Goal: Information Seeking & Learning: Find specific fact

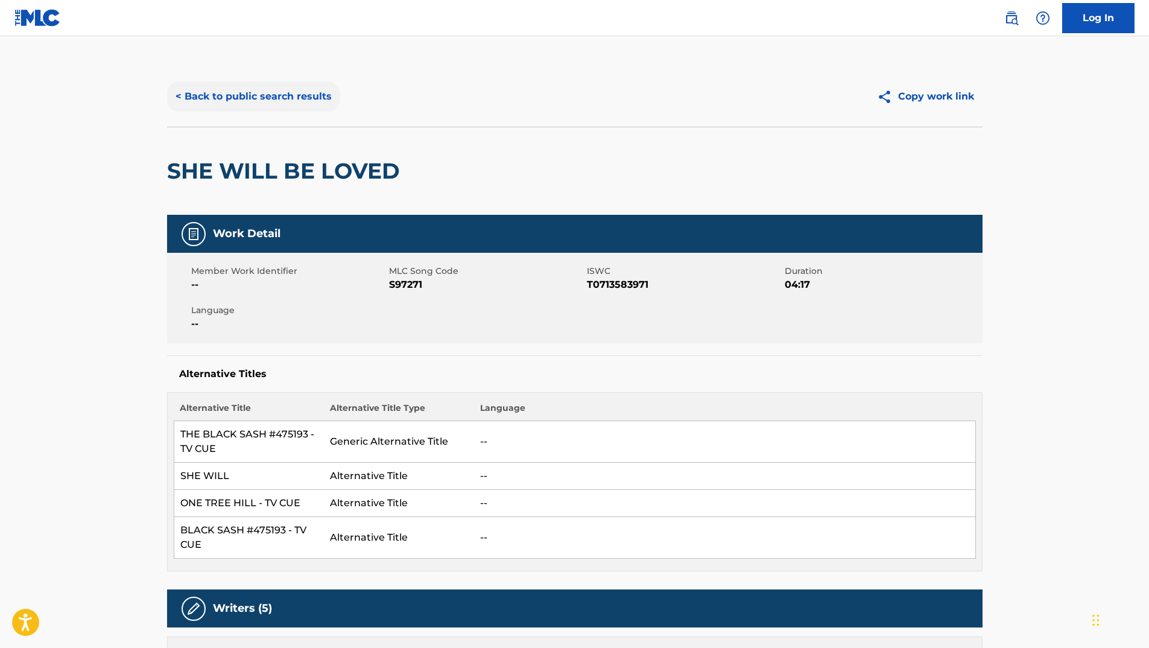
click at [293, 104] on button "< Back to public search results" at bounding box center [253, 96] width 173 height 30
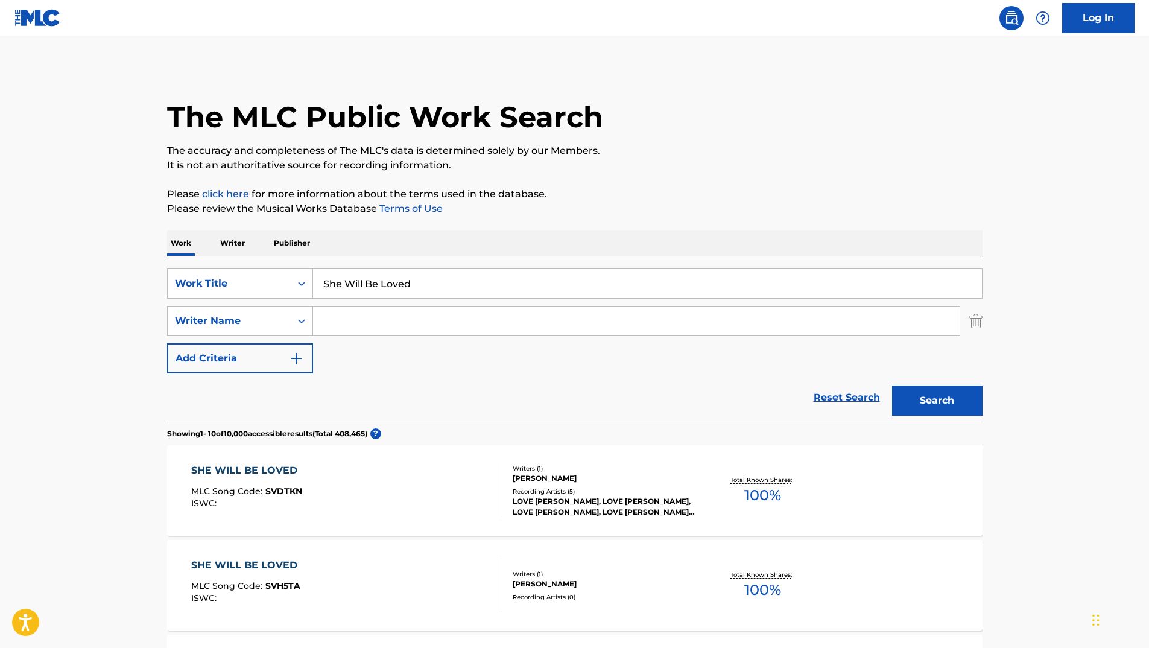
drag, startPoint x: 417, startPoint y: 278, endPoint x: 270, endPoint y: 264, distance: 147.9
click at [270, 264] on div "SearchWithCriteria9d0bcb19-045c-4e1d-9cf2-97237d95a32e Work Title She Will Be L…" at bounding box center [575, 338] width 816 height 165
paste input "Down The Line"
type input "Down The Line"
click at [940, 401] on button "Search" at bounding box center [937, 401] width 90 height 30
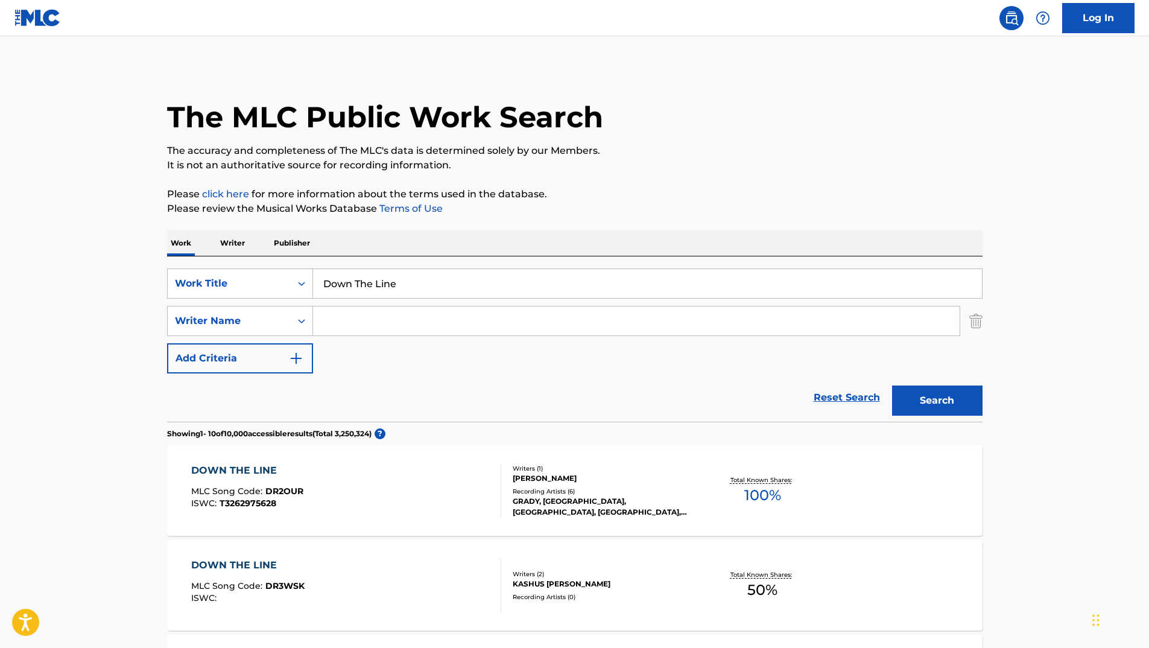
click at [498, 313] on input "Search Form" at bounding box center [636, 320] width 647 height 29
type input "[PERSON_NAME]"
click at [892, 386] on button "Search" at bounding box center [937, 401] width 90 height 30
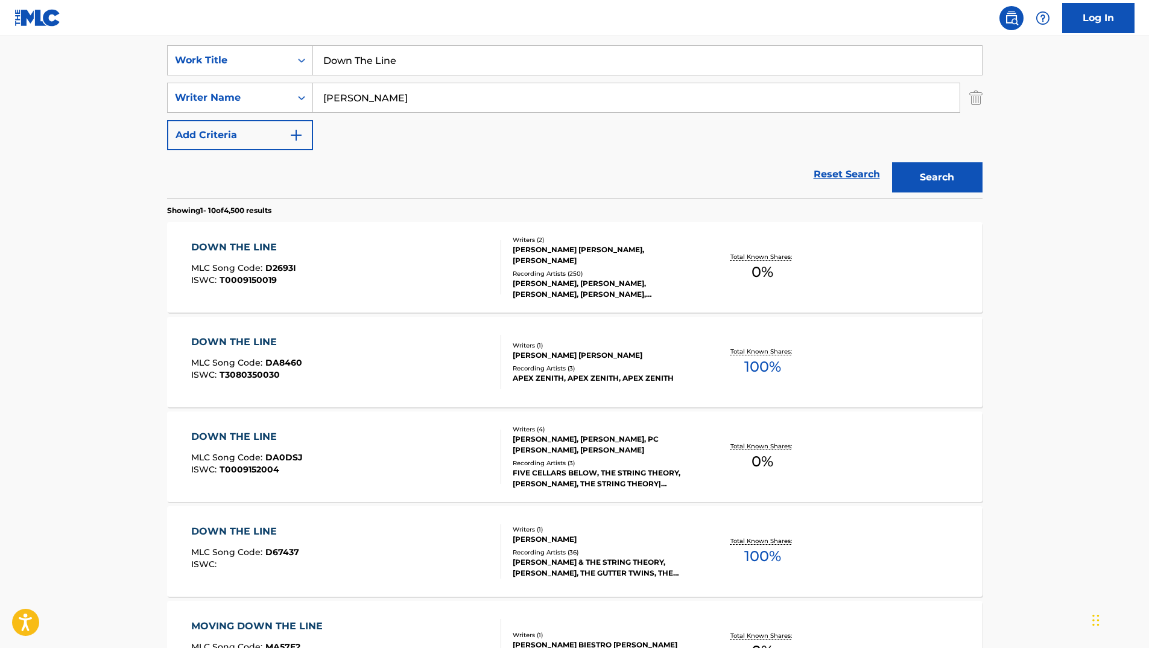
scroll to position [241, 0]
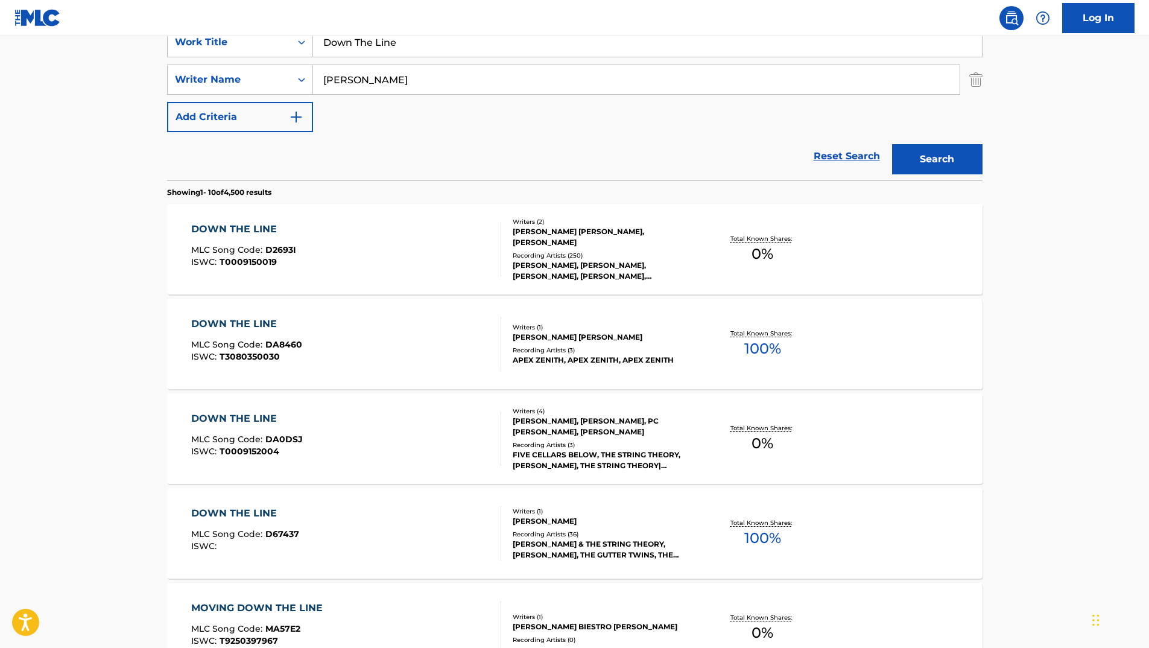
click at [230, 509] on div "DOWN THE LINE" at bounding box center [245, 513] width 108 height 14
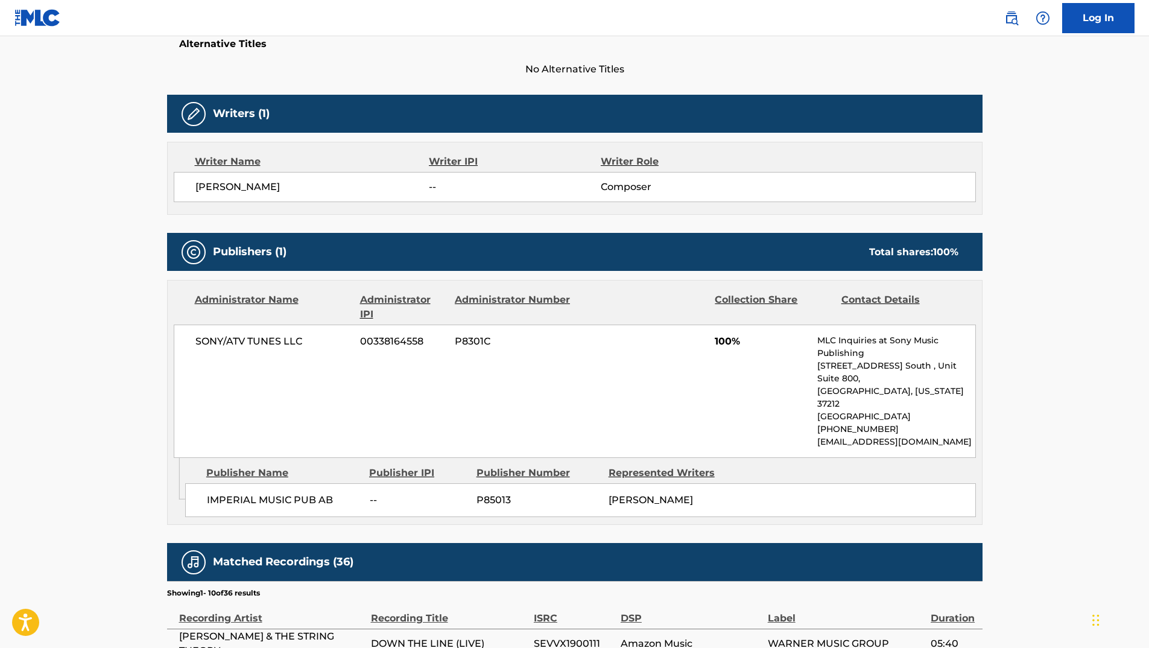
scroll to position [362, 0]
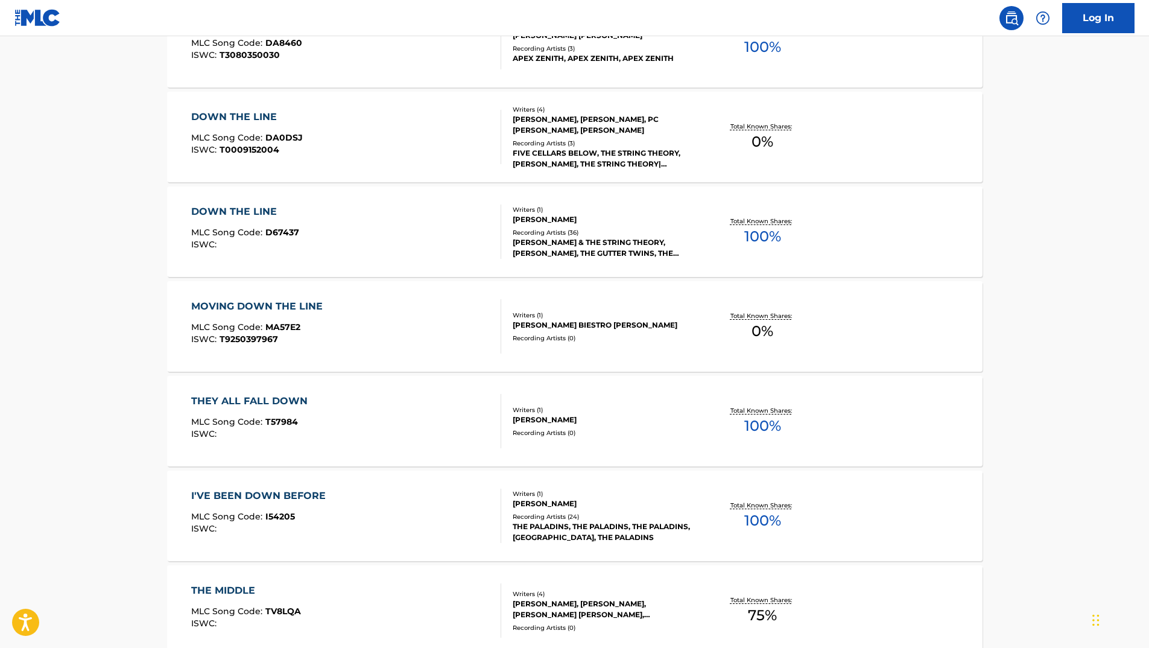
scroll to position [302, 0]
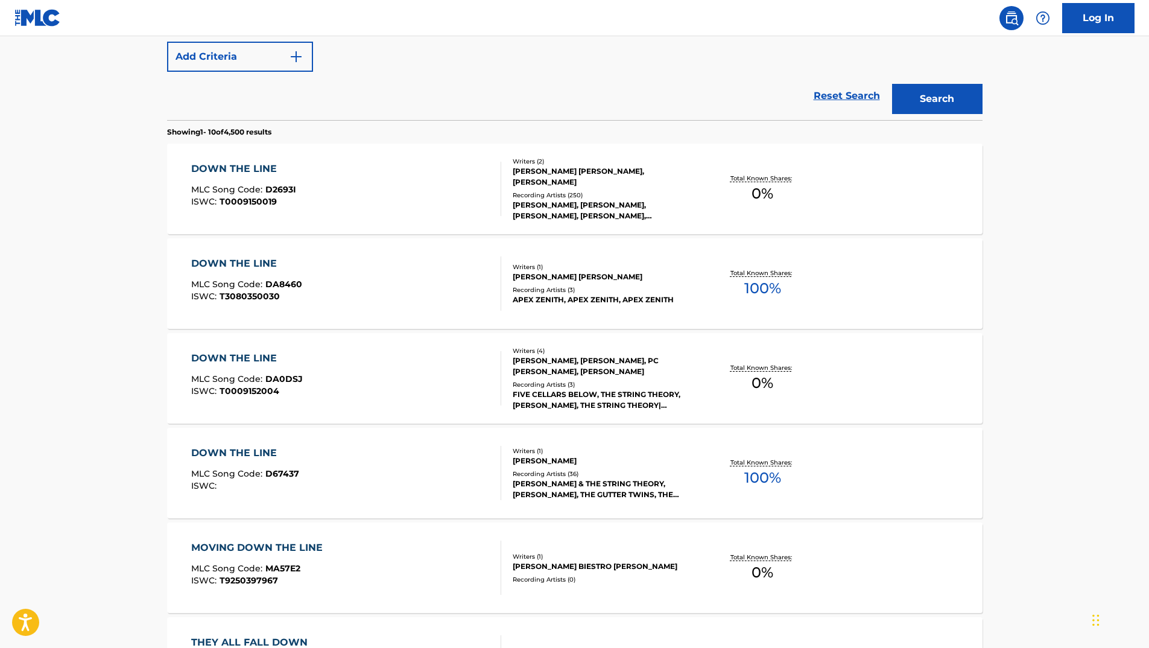
click at [548, 174] on div "[PERSON_NAME] [PERSON_NAME], [PERSON_NAME]" at bounding box center [604, 177] width 182 height 22
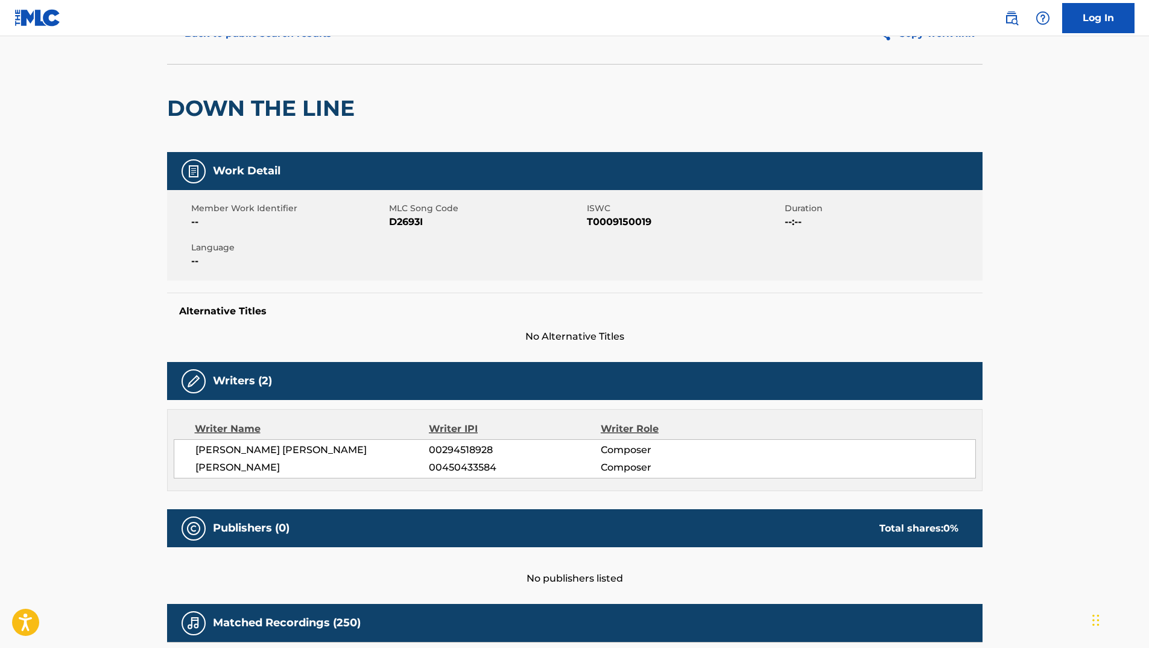
scroll to position [60, 0]
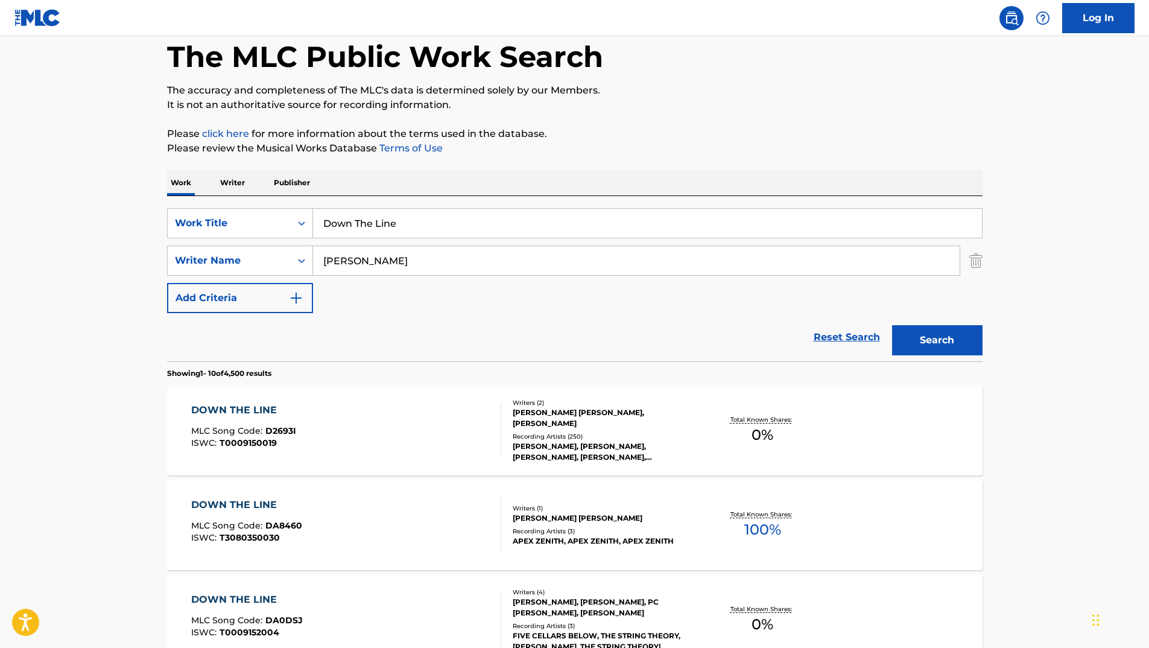
scroll to position [370, 0]
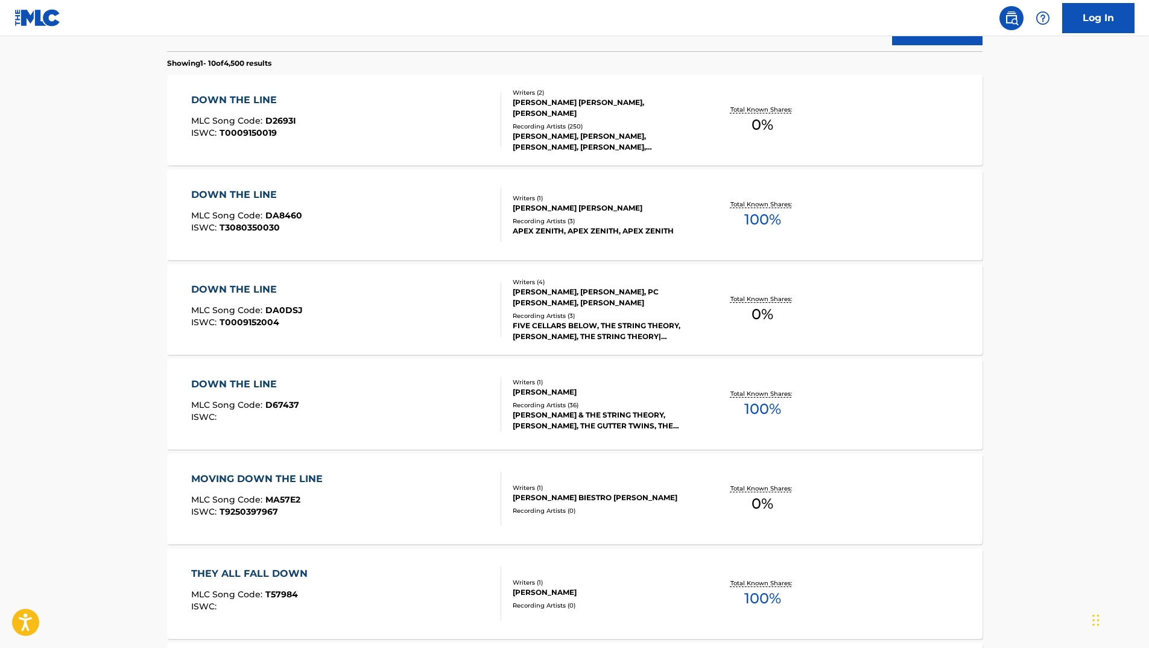
click at [542, 206] on div "[PERSON_NAME] [PERSON_NAME]" at bounding box center [604, 208] width 182 height 11
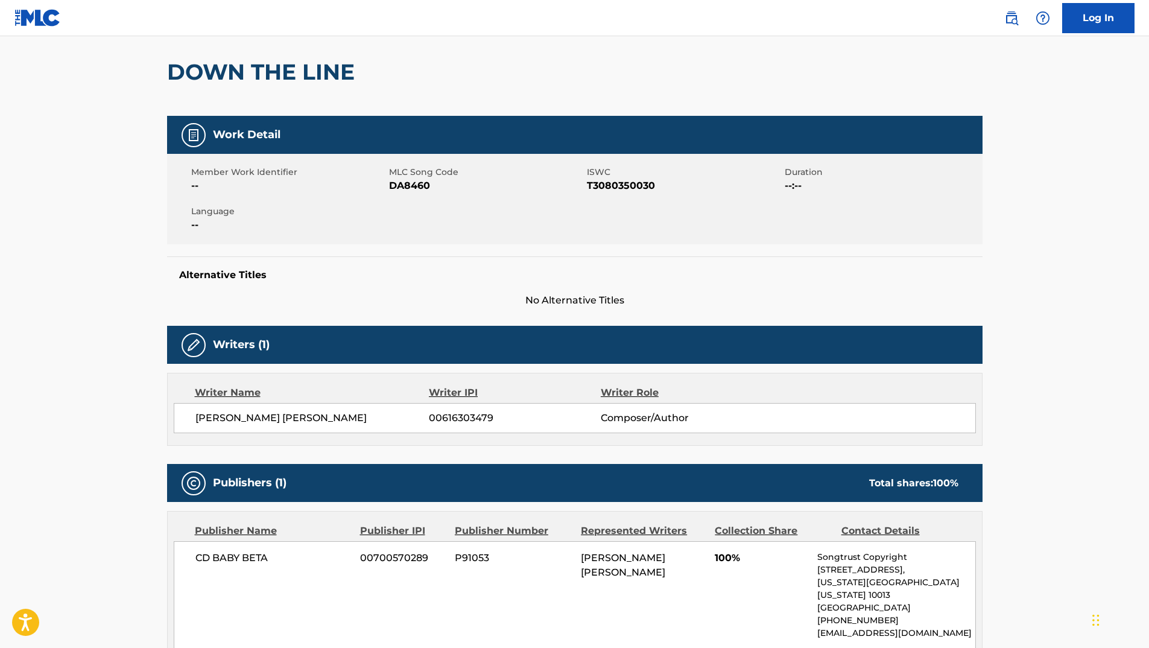
scroll to position [181, 0]
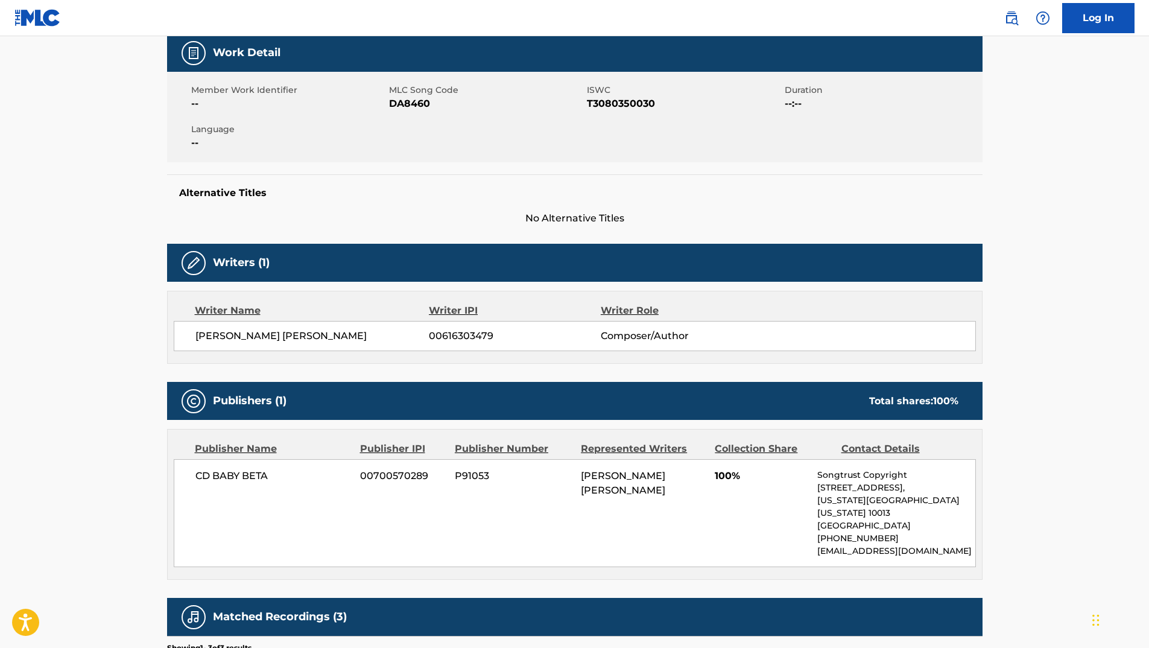
scroll to position [439, 0]
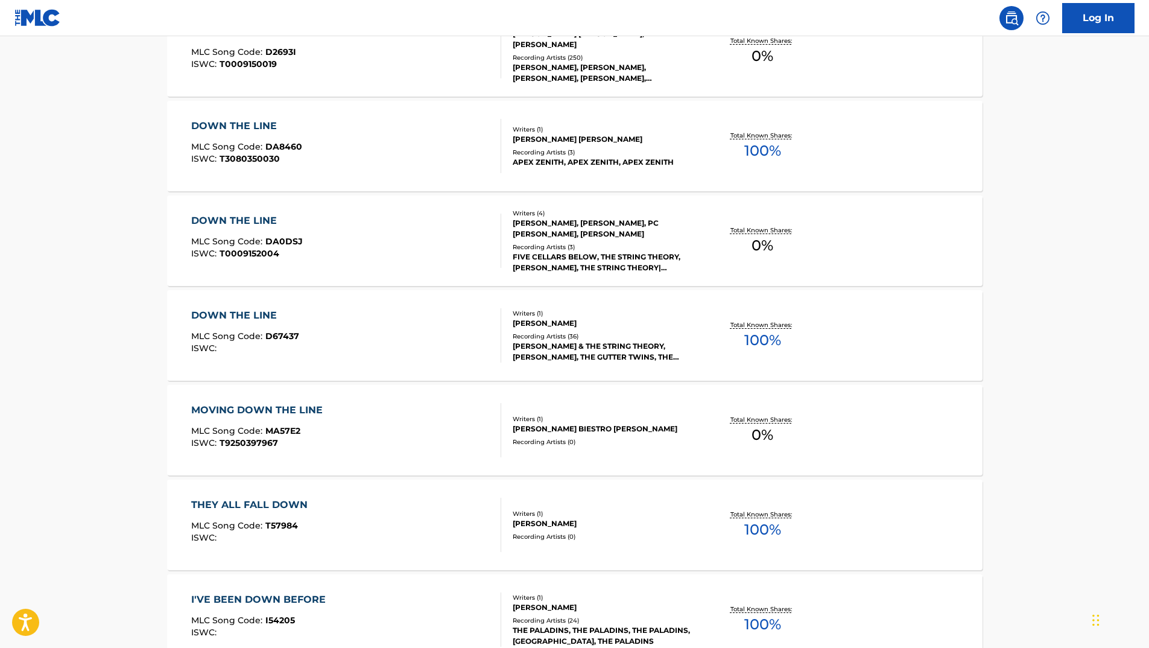
click at [560, 318] on div "[PERSON_NAME]" at bounding box center [604, 323] width 182 height 11
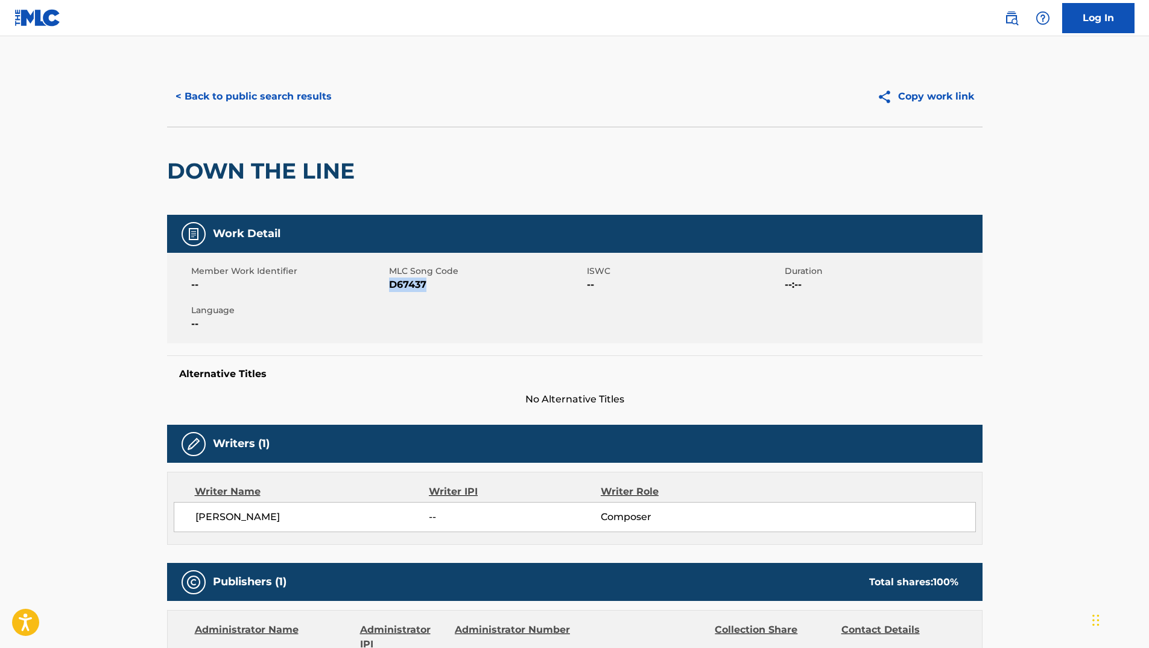
drag, startPoint x: 391, startPoint y: 285, endPoint x: 431, endPoint y: 288, distance: 40.5
click at [431, 288] on span "D67437" at bounding box center [486, 285] width 195 height 14
copy span "D67437"
click at [293, 98] on button "< Back to public search results" at bounding box center [253, 96] width 173 height 30
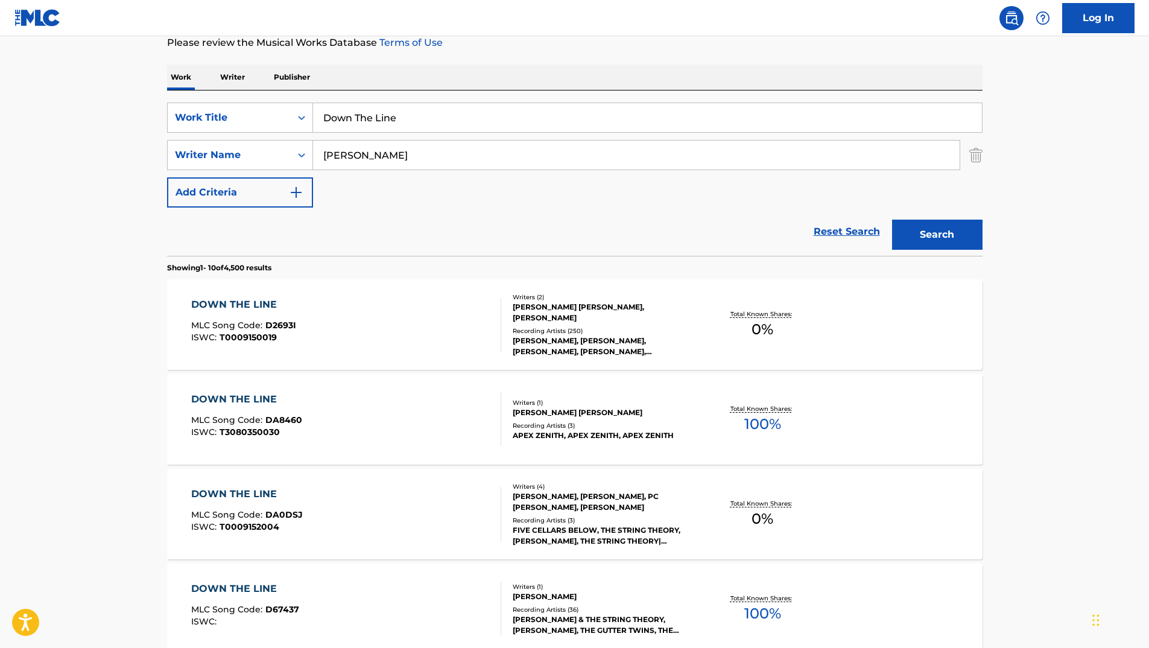
scroll to position [146, 0]
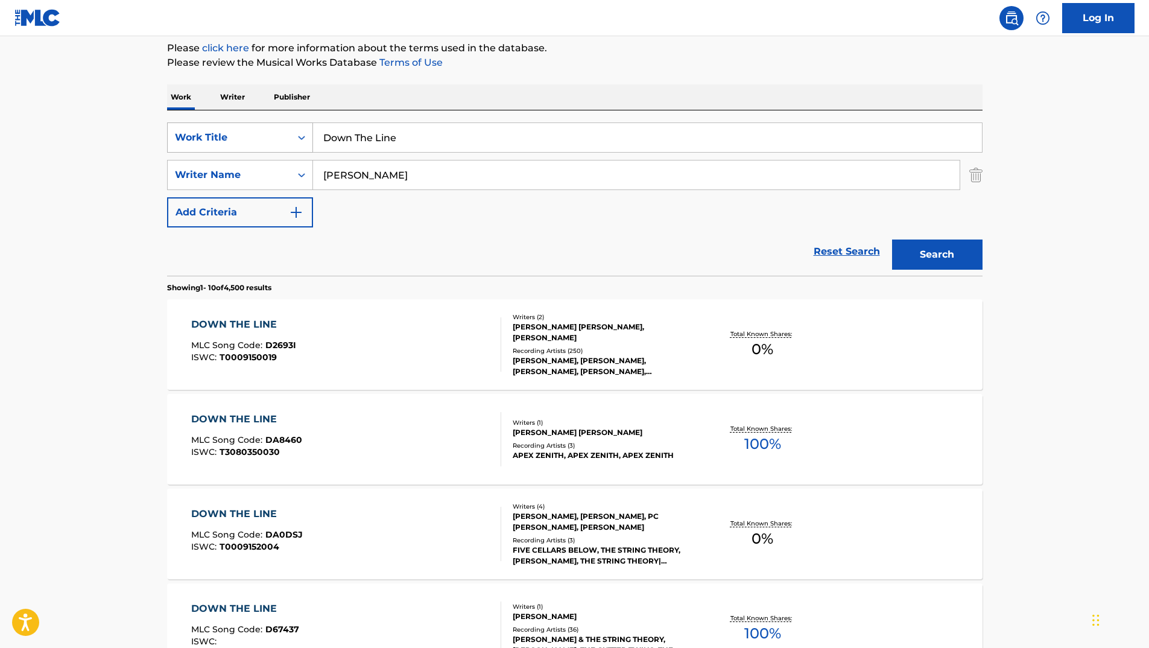
drag, startPoint x: 448, startPoint y: 136, endPoint x: 189, endPoint y: 132, distance: 258.3
click at [206, 132] on div "SearchWithCriteria9d0bcb19-045c-4e1d-9cf2-97237d95a32e Work Title Down The Line" at bounding box center [575, 137] width 816 height 30
paste input "Bring On The Comets"
type input "Bring On The Comets"
click at [308, 169] on div "SearchWithCriteria120eb3cb-9dcc-4dcd-af62-ea7f3397b83c Writer Name [PERSON_NAME]" at bounding box center [575, 175] width 816 height 30
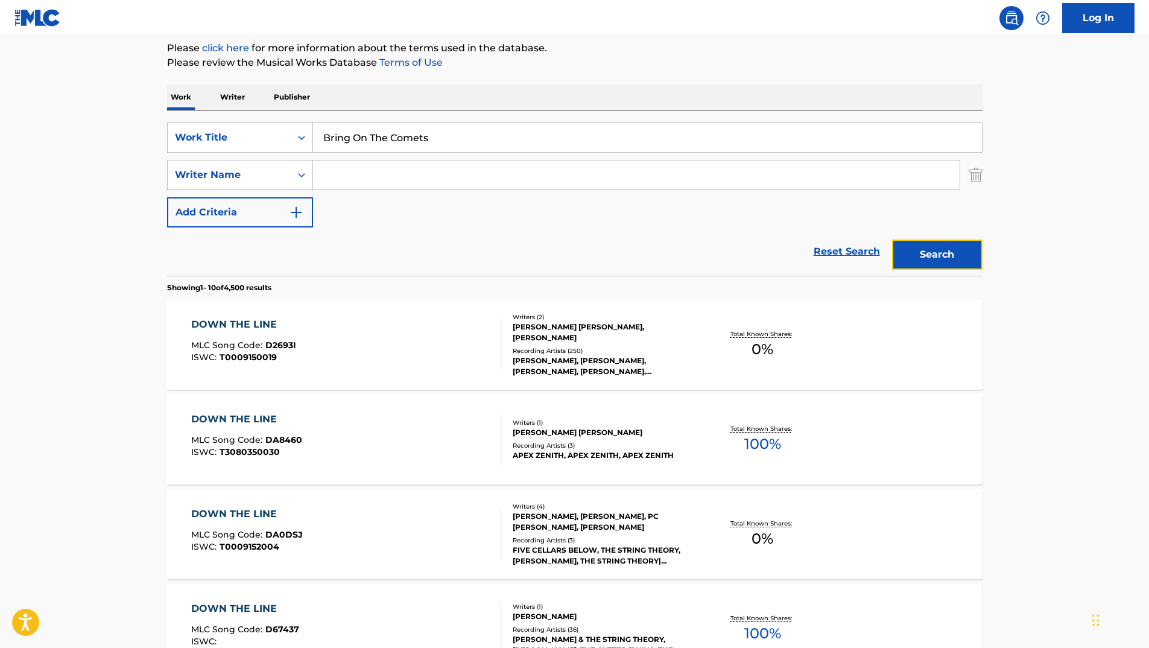
click at [955, 259] on button "Search" at bounding box center [937, 255] width 90 height 30
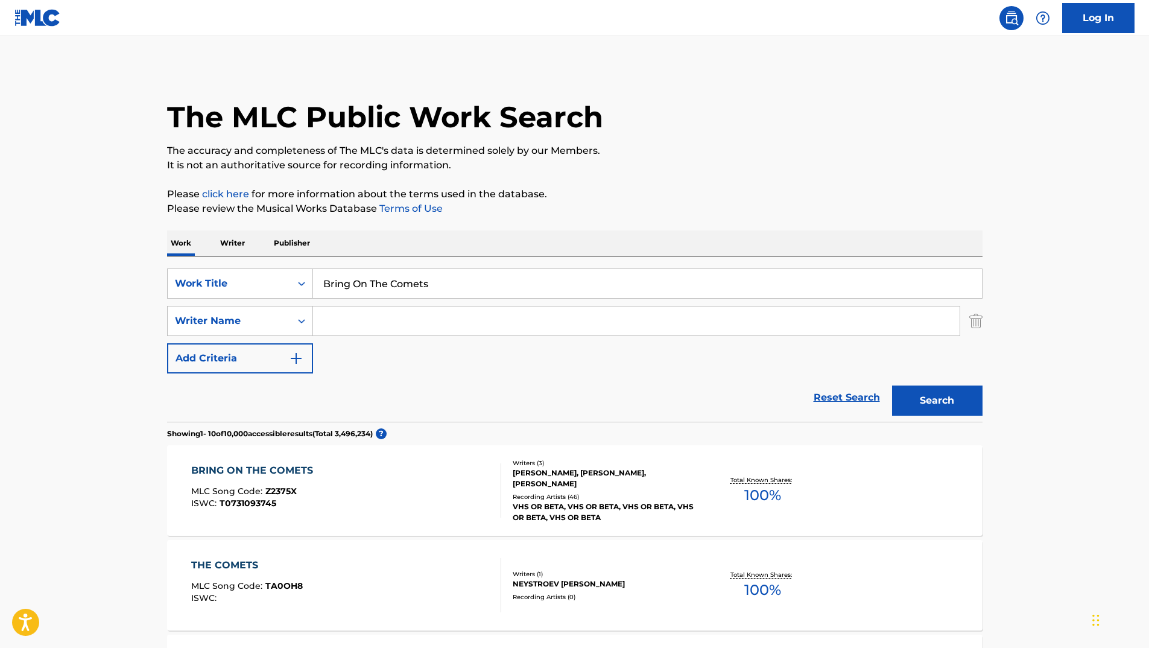
click at [270, 469] on div "BRING ON THE COMETS" at bounding box center [255, 470] width 128 height 14
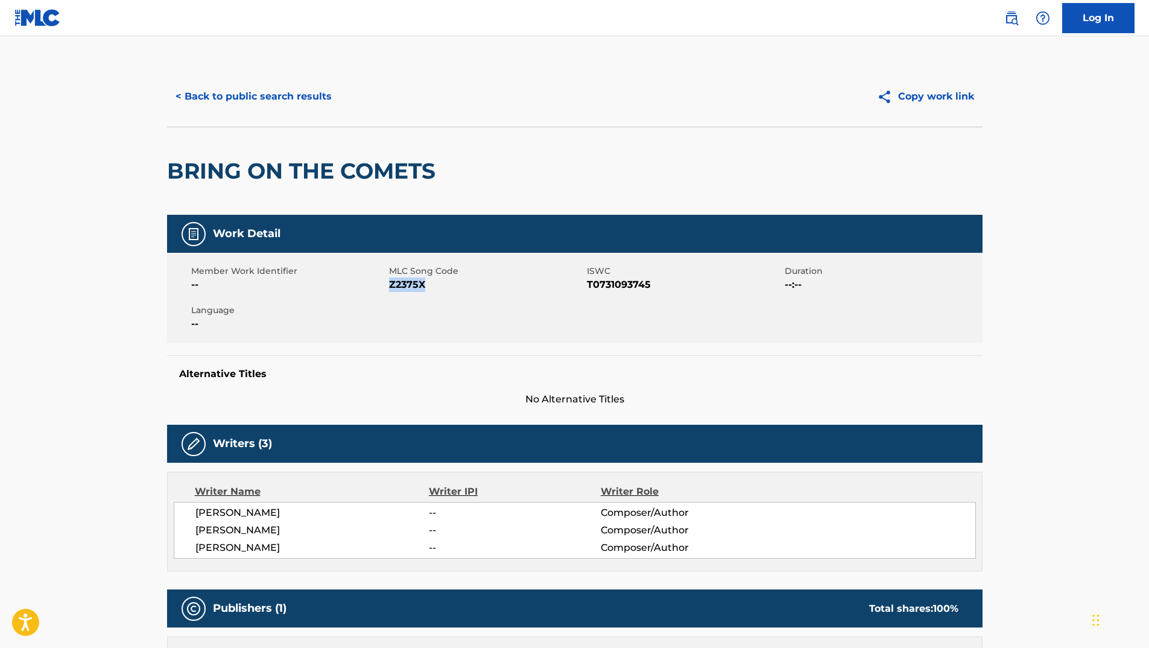
drag, startPoint x: 390, startPoint y: 285, endPoint x: 440, endPoint y: 292, distance: 51.1
click at [440, 292] on div "Member Work Identifier -- MLC Song Code Z2375X ISWC T0731093745 Duration --:-- …" at bounding box center [575, 298] width 816 height 90
copy span "Z2375X"
drag, startPoint x: 586, startPoint y: 285, endPoint x: 661, endPoint y: 285, distance: 74.8
click at [661, 285] on span "T0731093745" at bounding box center [684, 285] width 195 height 14
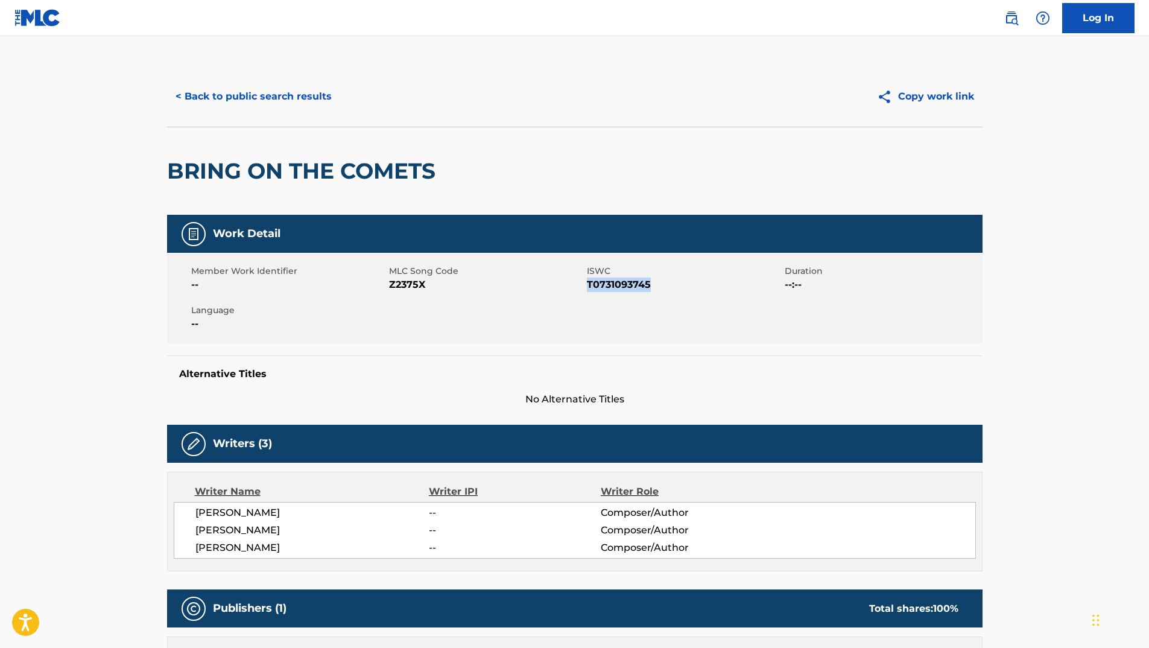
copy span "T0731093745"
click at [225, 75] on div "< Back to public search results Copy work link" at bounding box center [575, 96] width 816 height 60
click at [226, 92] on button "< Back to public search results" at bounding box center [253, 96] width 173 height 30
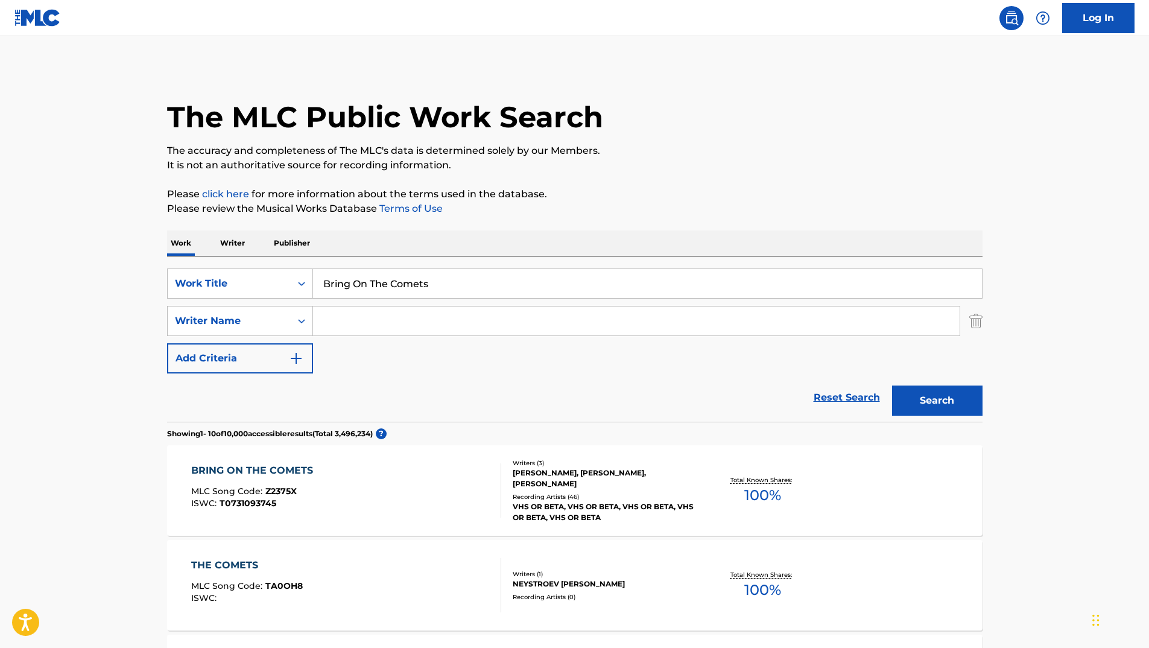
drag, startPoint x: 480, startPoint y: 290, endPoint x: 188, endPoint y: 252, distance: 294.5
type input "tyrant"
click at [892, 386] on button "Search" at bounding box center [937, 401] width 90 height 30
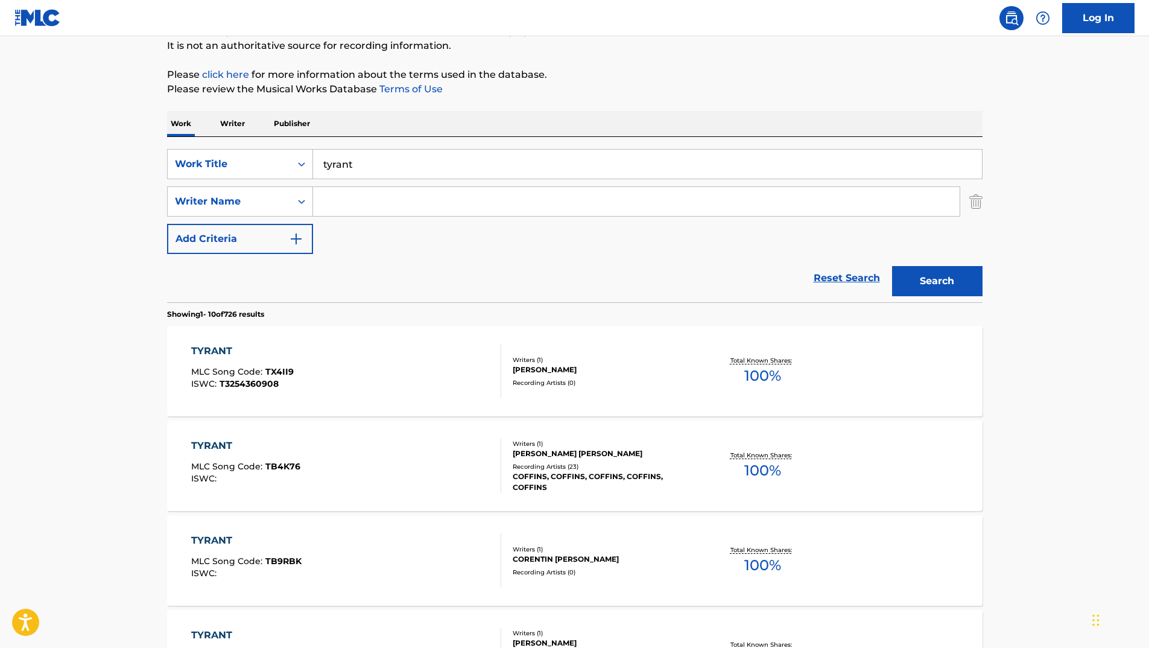
scroll to position [121, 0]
click at [562, 217] on div "SearchWithCriteria9d0bcb19-045c-4e1d-9cf2-97237d95a32e Work Title tyrant Search…" at bounding box center [575, 200] width 816 height 105
click at [560, 212] on input "Search Form" at bounding box center [636, 200] width 647 height 29
type input "brown"
click at [892, 265] on button "Search" at bounding box center [937, 280] width 90 height 30
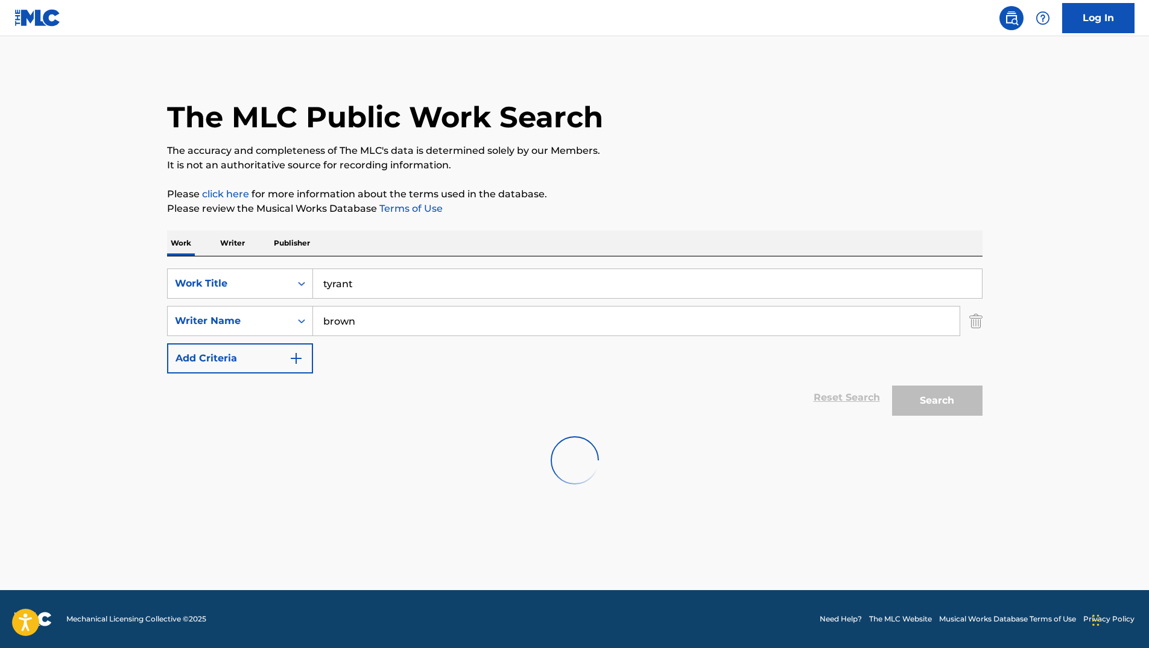
scroll to position [0, 0]
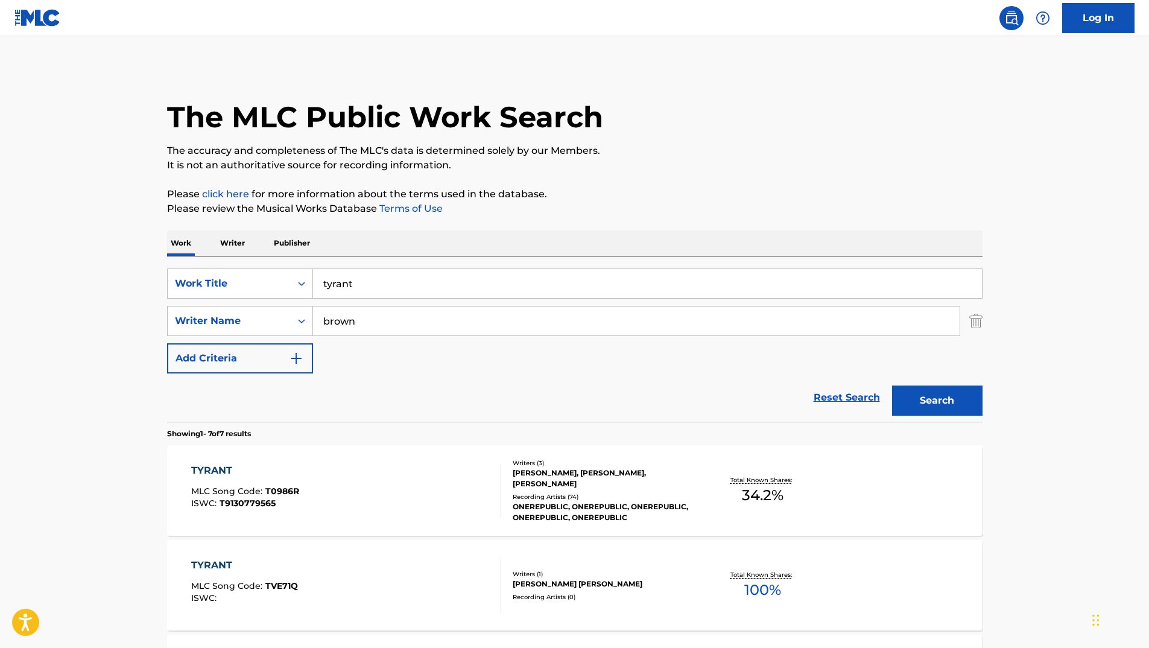
click at [212, 474] on div "TYRANT" at bounding box center [245, 470] width 108 height 14
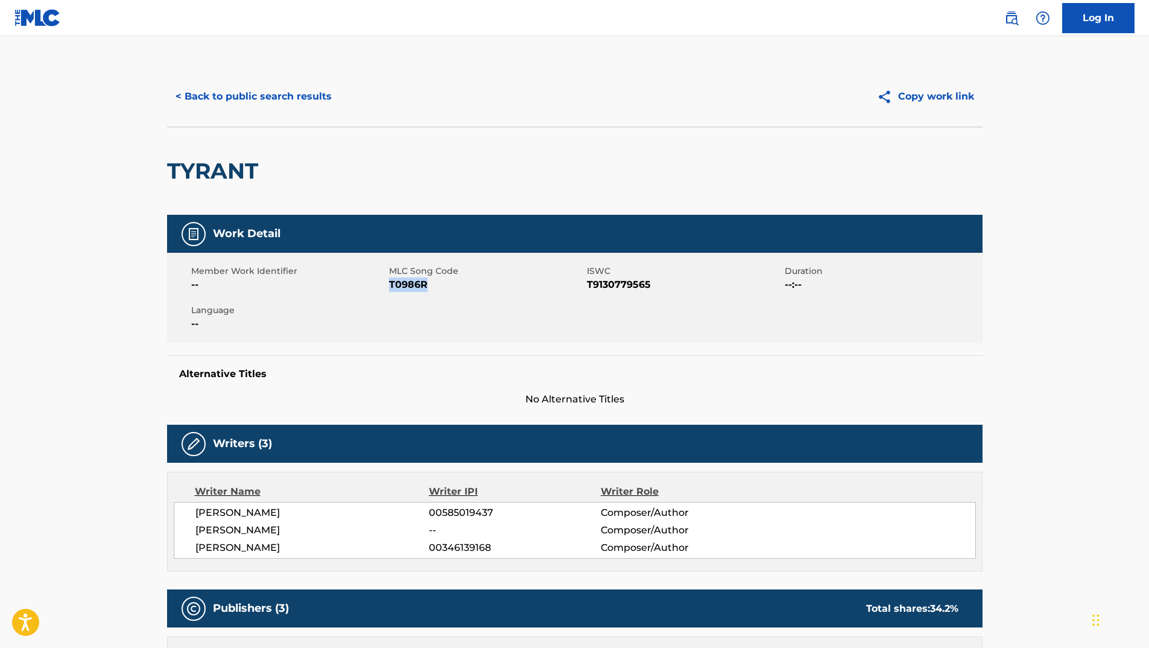
drag, startPoint x: 390, startPoint y: 285, endPoint x: 445, endPoint y: 290, distance: 55.2
click at [445, 290] on span "T0986R" at bounding box center [486, 285] width 195 height 14
copy span "T0986R"
drag, startPoint x: 587, startPoint y: 289, endPoint x: 702, endPoint y: 290, distance: 115.2
click at [702, 290] on span "T9130779565" at bounding box center [684, 285] width 195 height 14
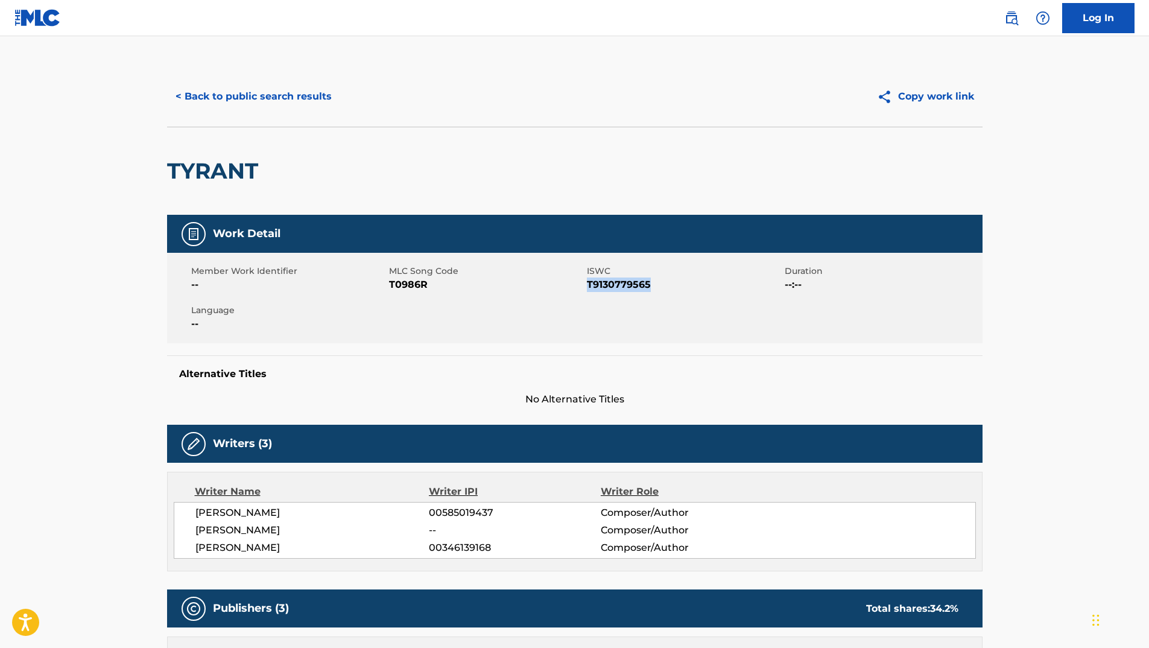
copy span "T9130779565"
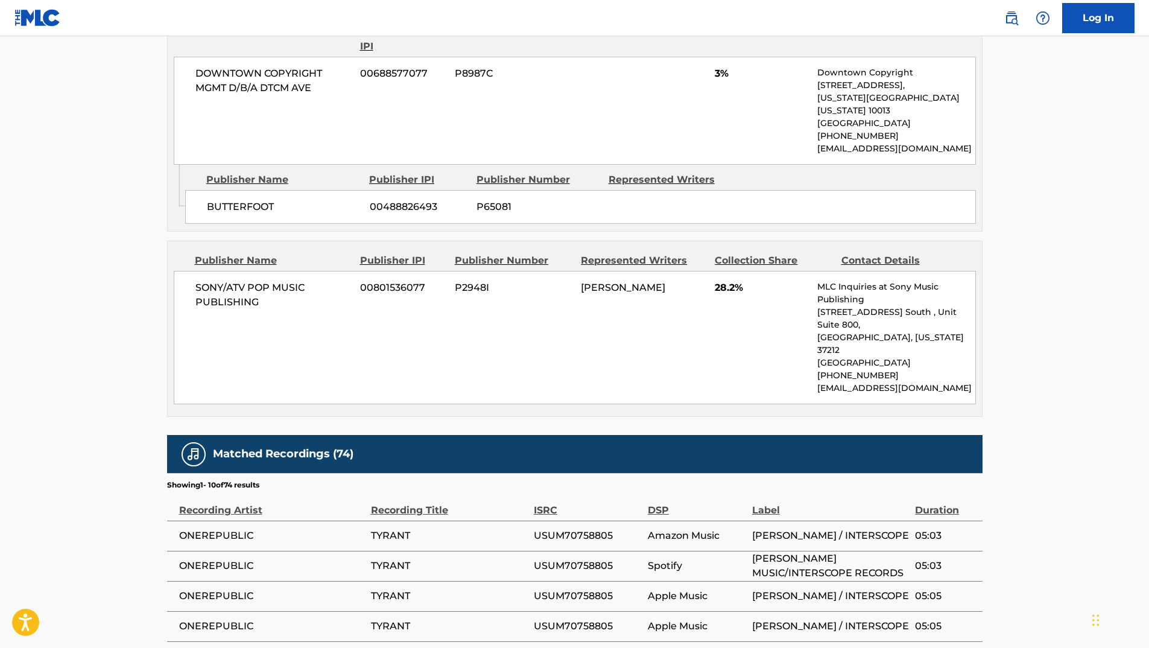
scroll to position [543, 0]
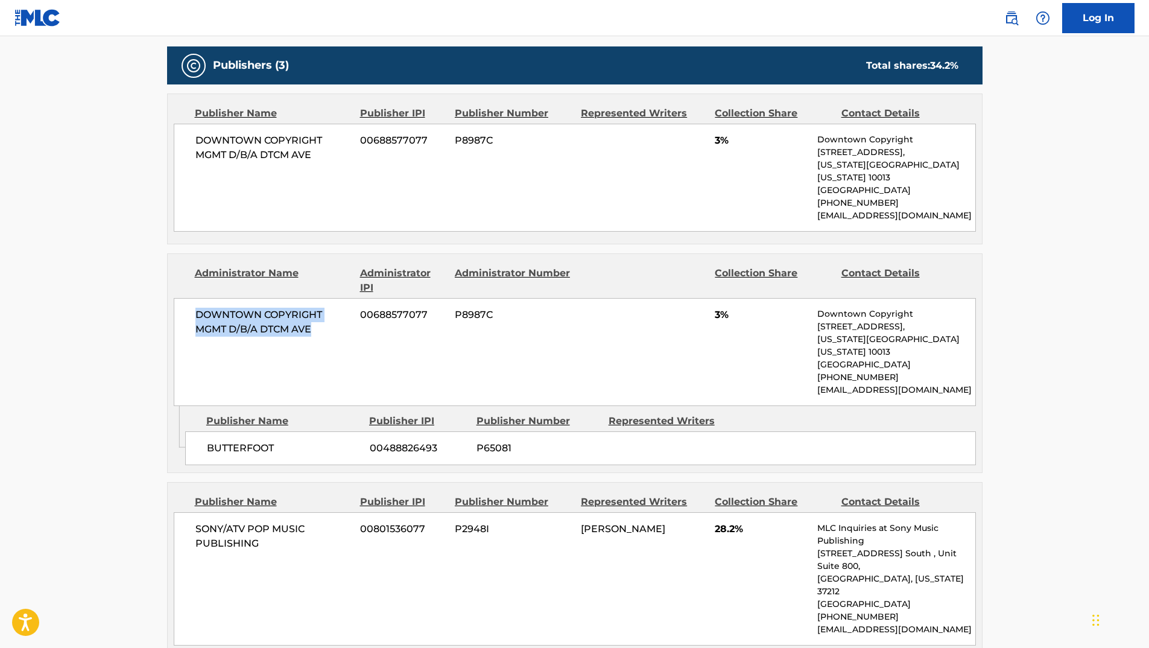
drag, startPoint x: 191, startPoint y: 300, endPoint x: 345, endPoint y: 320, distance: 154.5
click at [345, 320] on div "DOWNTOWN COPYRIGHT MGMT D/B/A DTCM AVE 00688577077 P8987C 3% Downtown Copyright…" at bounding box center [575, 352] width 802 height 108
copy span "DOWNTOWN COPYRIGHT MGMT D/B/A DTCM AVE"
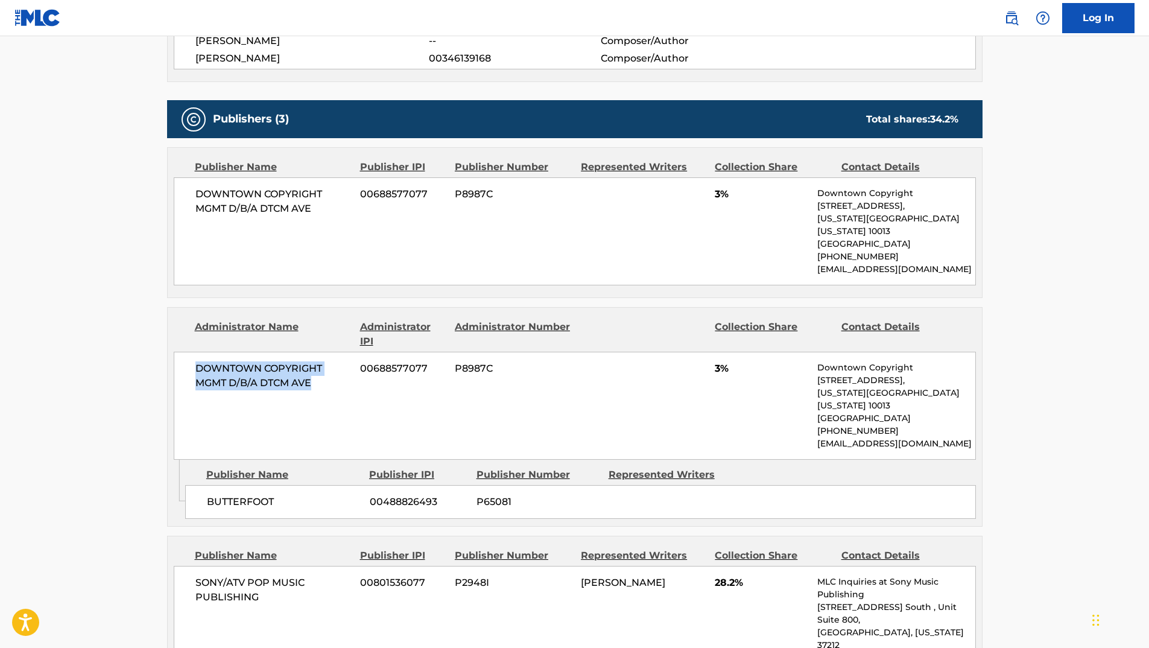
scroll to position [486, 0]
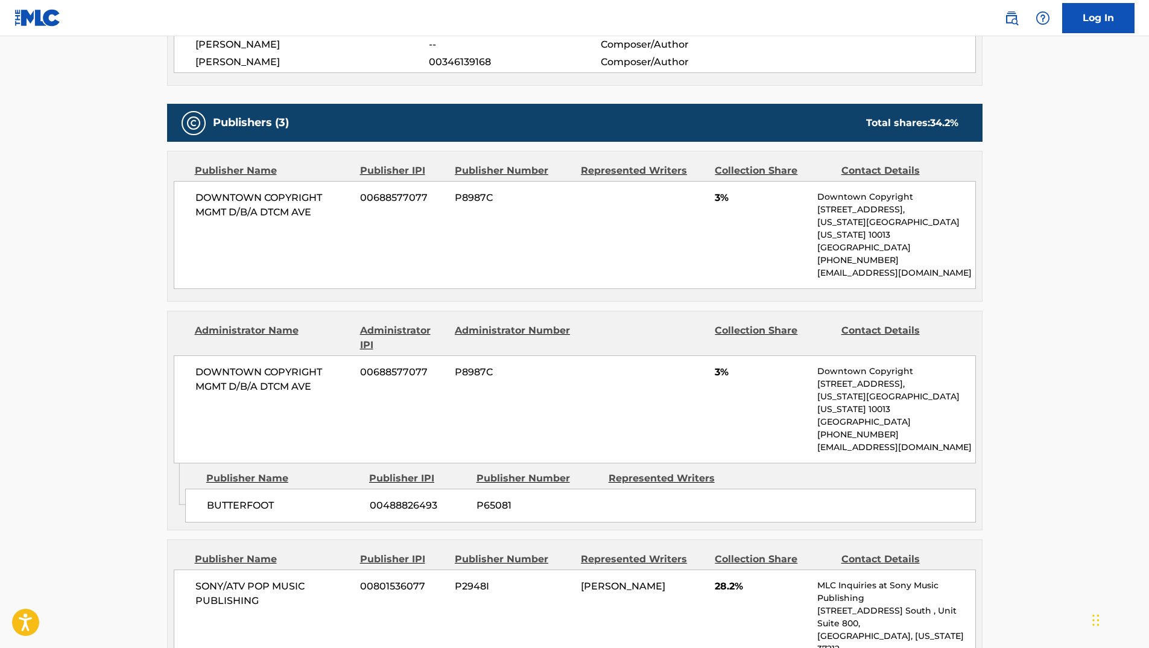
click at [945, 492] on div "BUTTERFOOT 00488826493 P65081" at bounding box center [580, 506] width 791 height 34
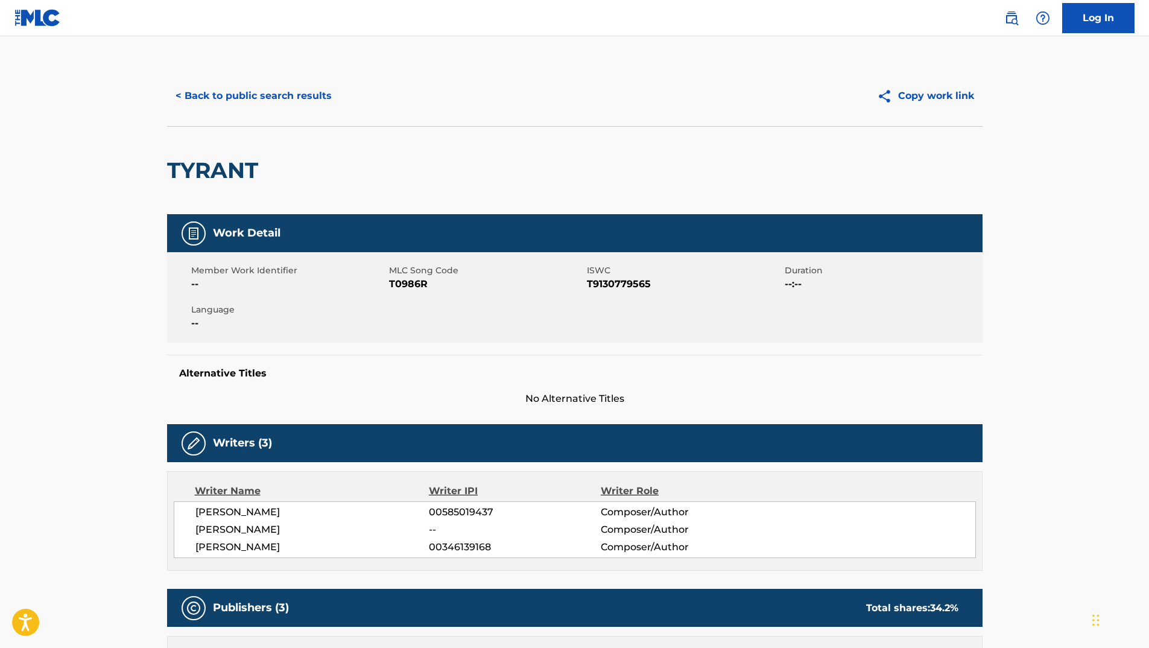
scroll to position [0, 0]
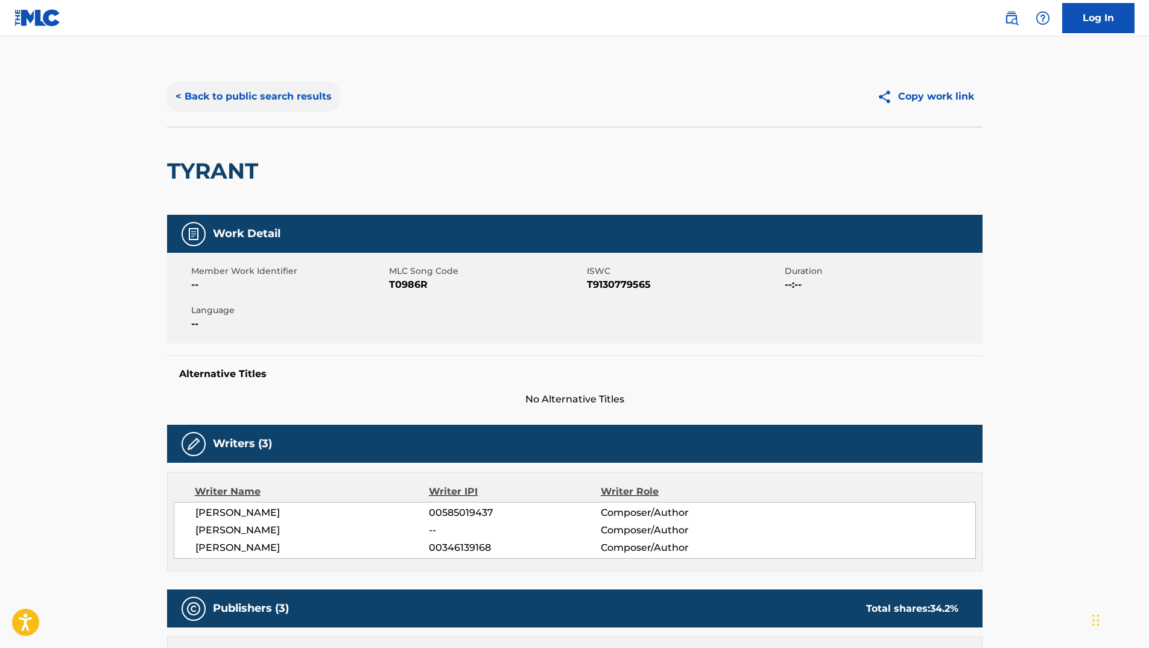
click at [261, 85] on button "< Back to public search results" at bounding box center [253, 96] width 173 height 30
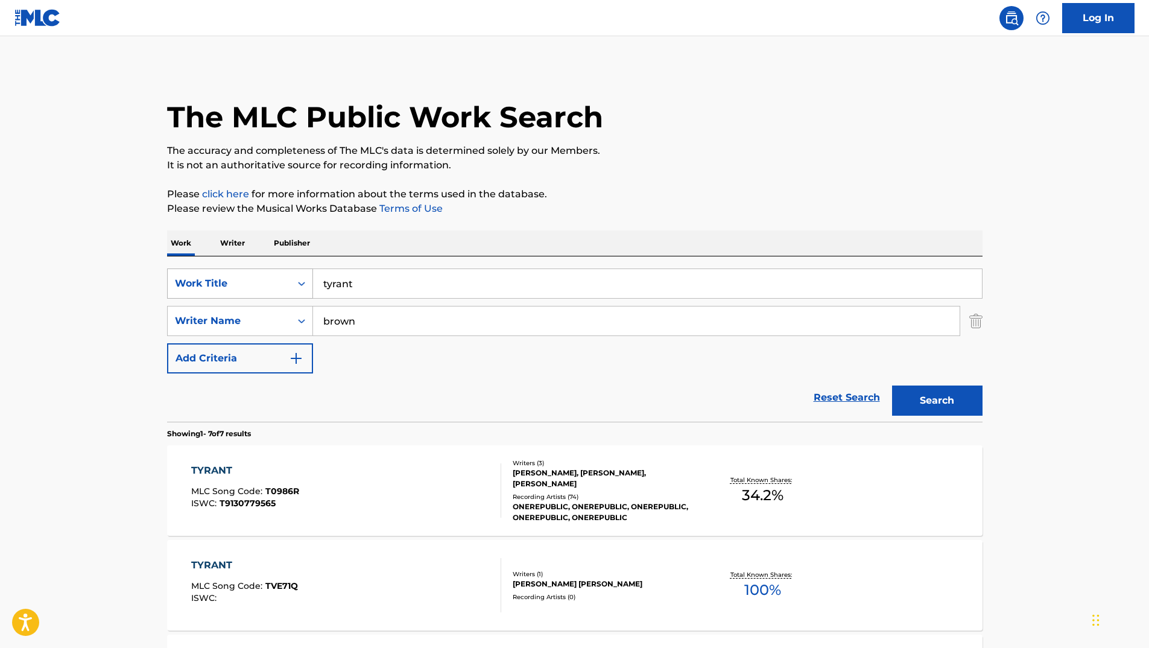
drag, startPoint x: 398, startPoint y: 277, endPoint x: 279, endPoint y: 275, distance: 119.5
click at [279, 275] on div "SearchWithCriteria9d0bcb19-045c-4e1d-9cf2-97237d95a32e Work Title tyrant" at bounding box center [575, 283] width 816 height 30
paste input "Those Lazy, Hazy, Crazy Days of Summer"
type input "Those Lazy, Hazy, Crazy Days of Summer"
drag, startPoint x: 419, startPoint y: 320, endPoint x: 223, endPoint y: 320, distance: 196.1
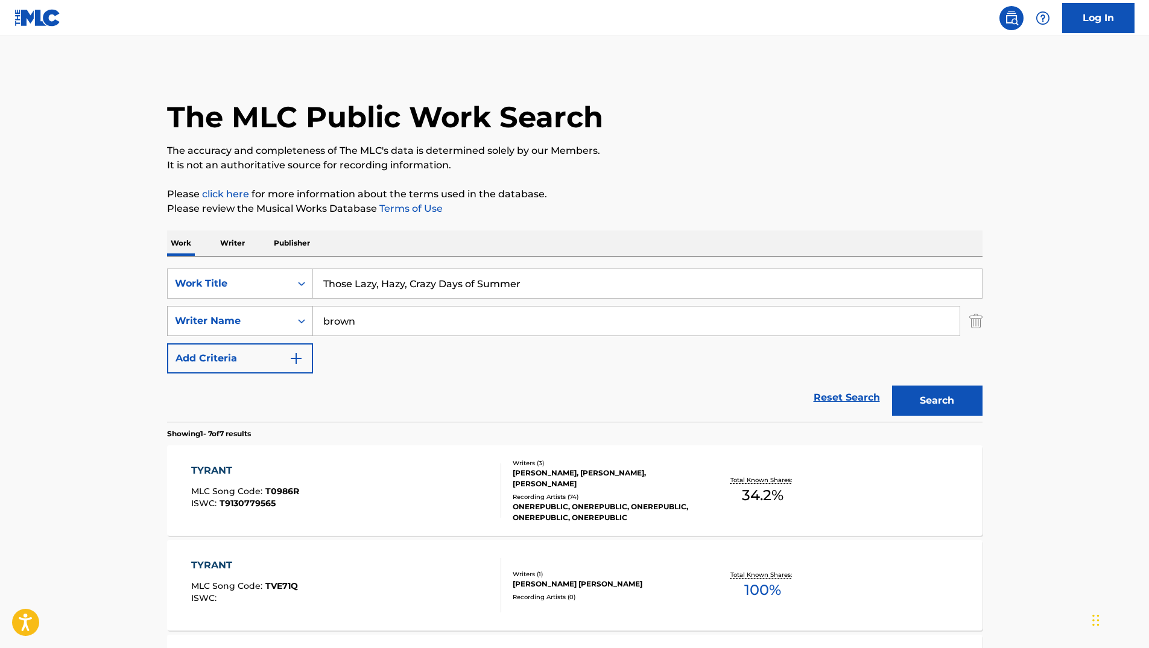
click at [234, 321] on div "SearchWithCriteria120eb3cb-9dcc-4dcd-af62-ea7f3397b83c Writer Name [PERSON_NAME]" at bounding box center [575, 321] width 816 height 30
click at [979, 402] on button "Search" at bounding box center [937, 401] width 90 height 30
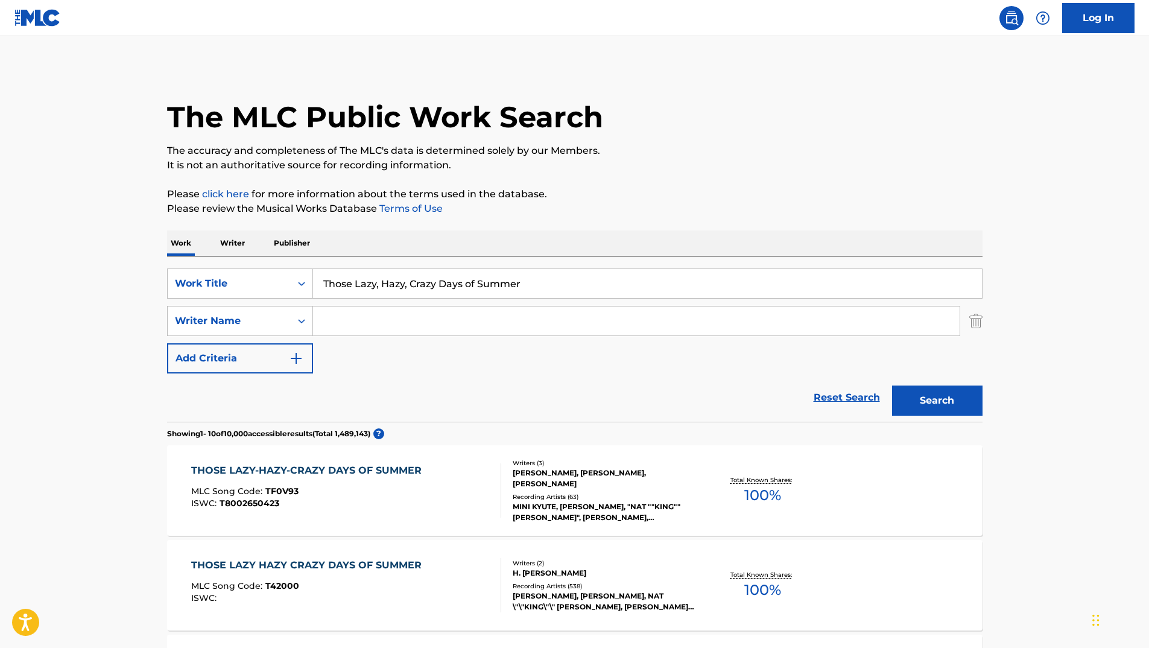
click at [344, 466] on div "THOSE LAZY-HAZY-CRAZY DAYS OF SUMMER" at bounding box center [309, 470] width 237 height 14
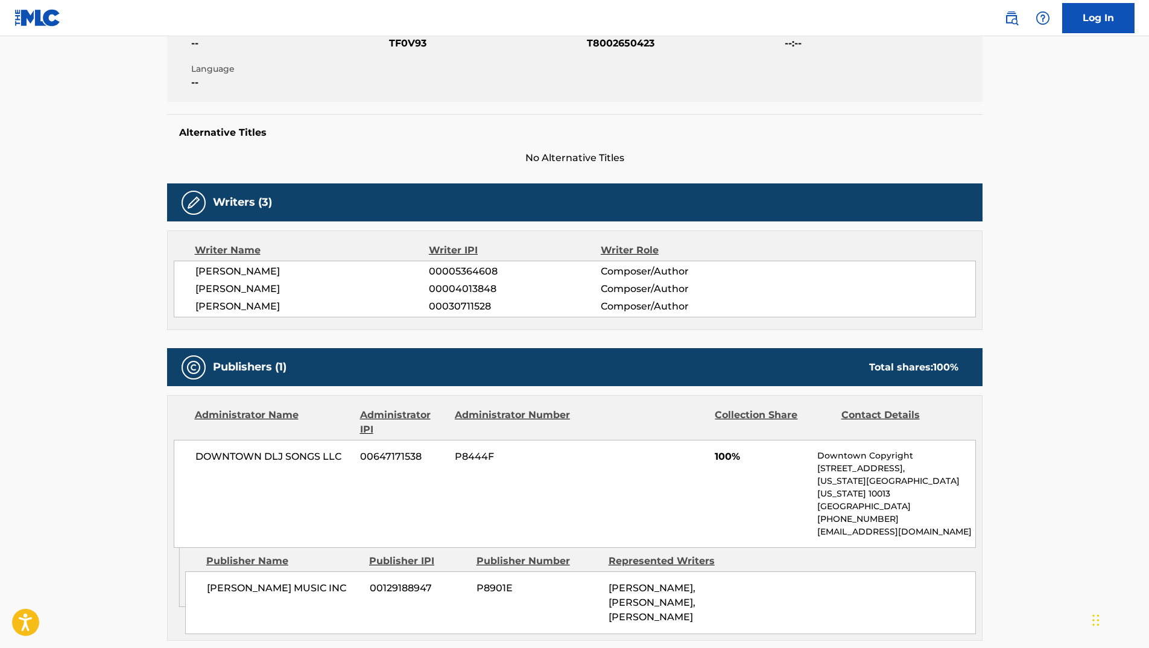
scroll to position [241, 0]
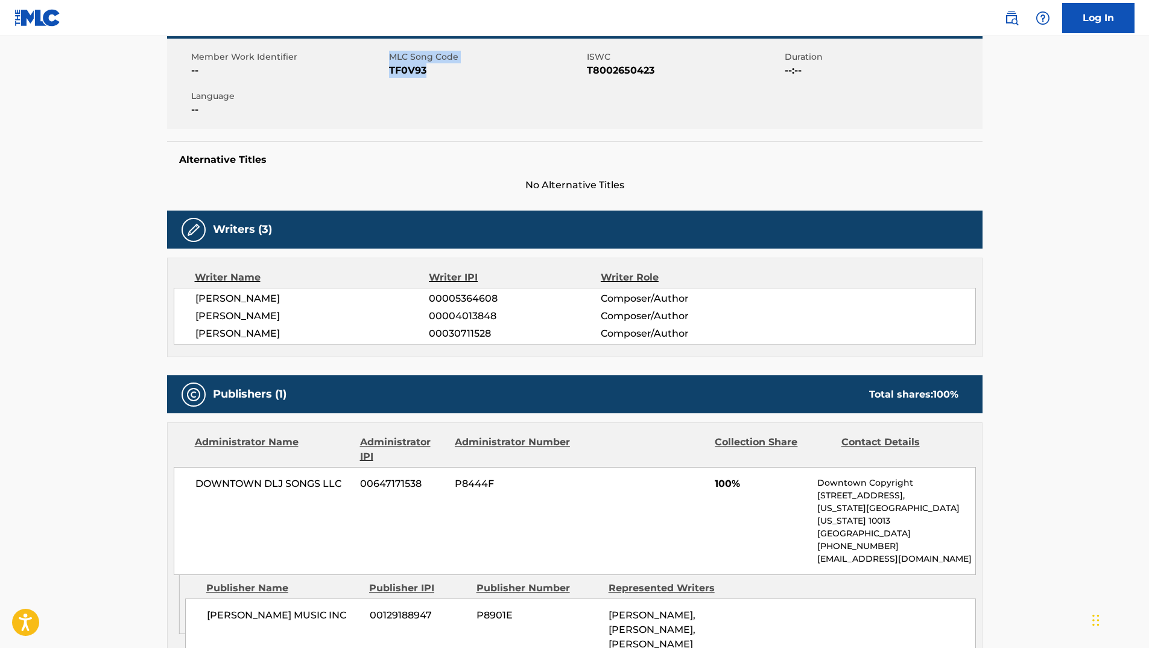
drag, startPoint x: 388, startPoint y: 71, endPoint x: 438, endPoint y: 74, distance: 50.1
click at [438, 74] on div "Member Work Identifier -- MLC Song Code TF0V93 ISWC T8002650423 Duration --:-- …" at bounding box center [575, 84] width 816 height 90
click at [438, 74] on span "TF0V93" at bounding box center [486, 70] width 195 height 14
drag, startPoint x: 391, startPoint y: 73, endPoint x: 448, endPoint y: 81, distance: 57.9
click at [448, 81] on div "Member Work Identifier -- MLC Song Code TF0V93 ISWC T8002650423 Duration --:-- …" at bounding box center [575, 84] width 816 height 90
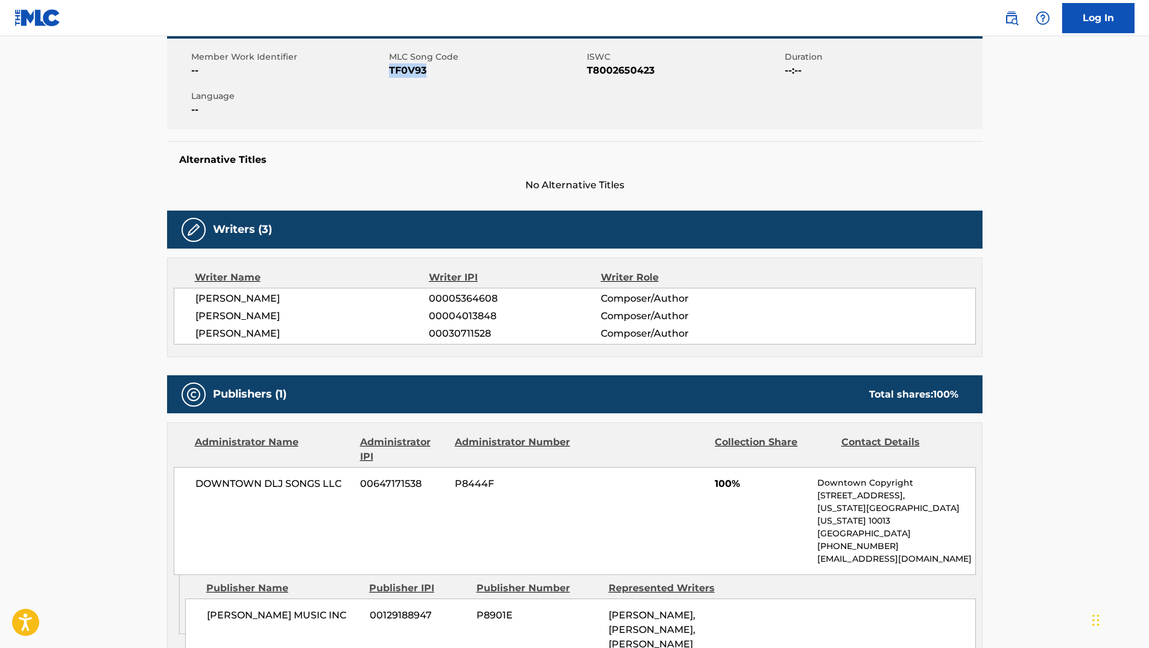
copy span "TF0V93"
drag, startPoint x: 588, startPoint y: 72, endPoint x: 685, endPoint y: 74, distance: 97.8
click at [685, 74] on span "T8002650423" at bounding box center [684, 70] width 195 height 14
copy span "T8002650423"
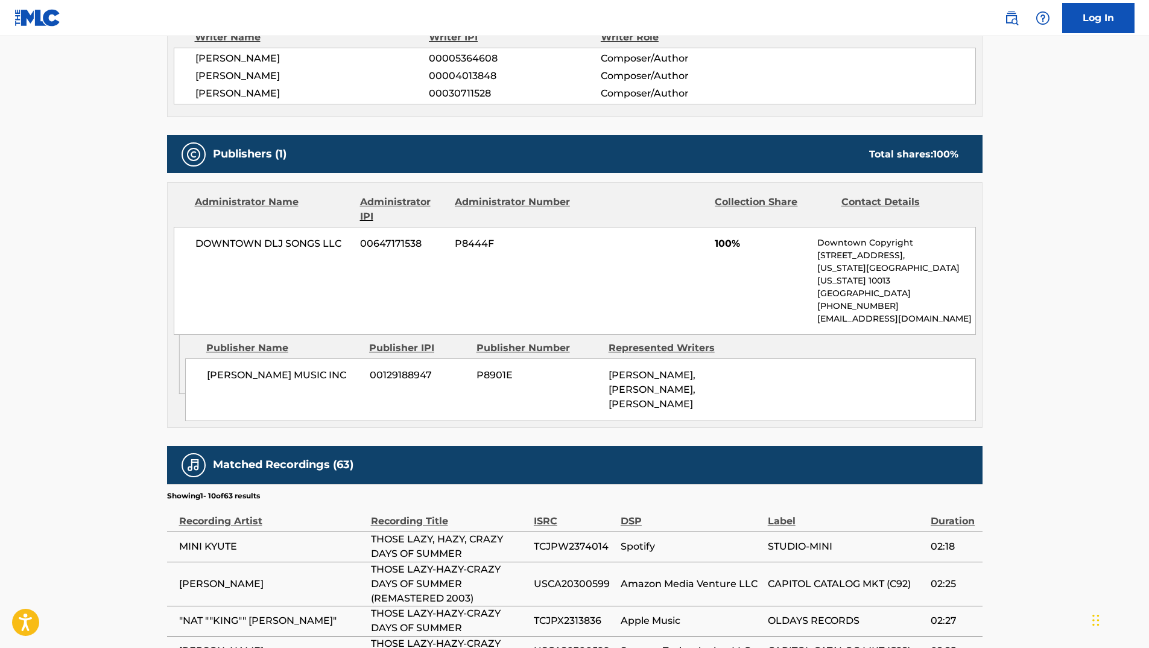
scroll to position [483, 0]
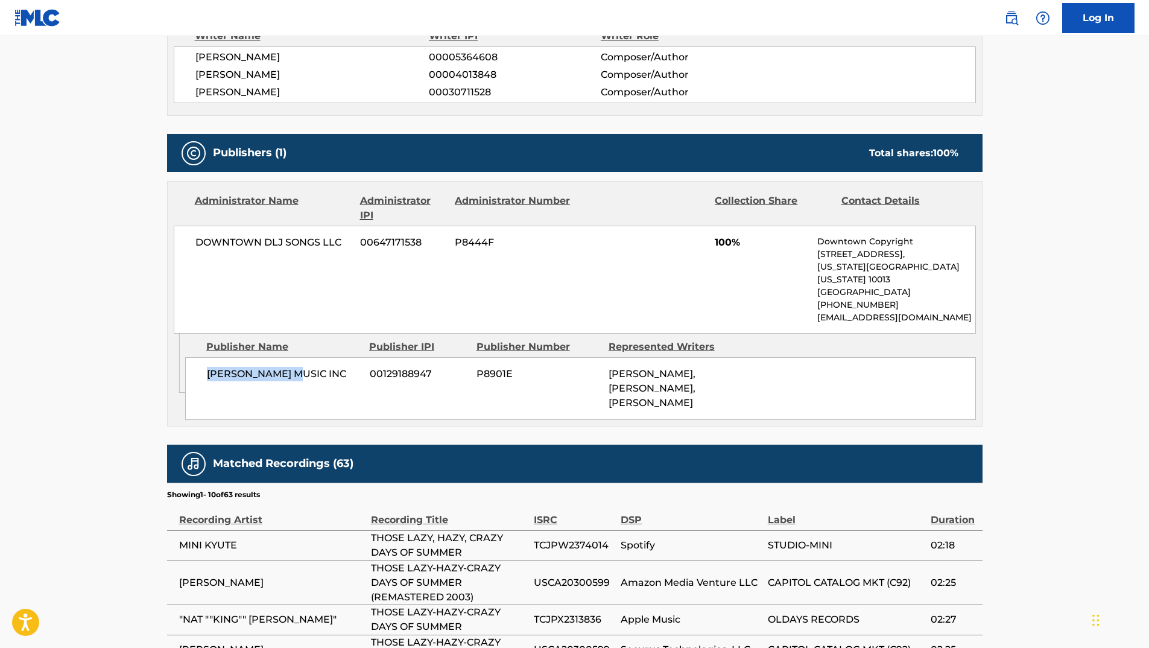
drag, startPoint x: 206, startPoint y: 363, endPoint x: 303, endPoint y: 361, distance: 96.5
click at [303, 361] on div "[PERSON_NAME] MUSIC INC 00129188947 P8901E [PERSON_NAME], [PERSON_NAME], [PERSO…" at bounding box center [580, 388] width 791 height 63
copy span "[PERSON_NAME] MUSIC INC"
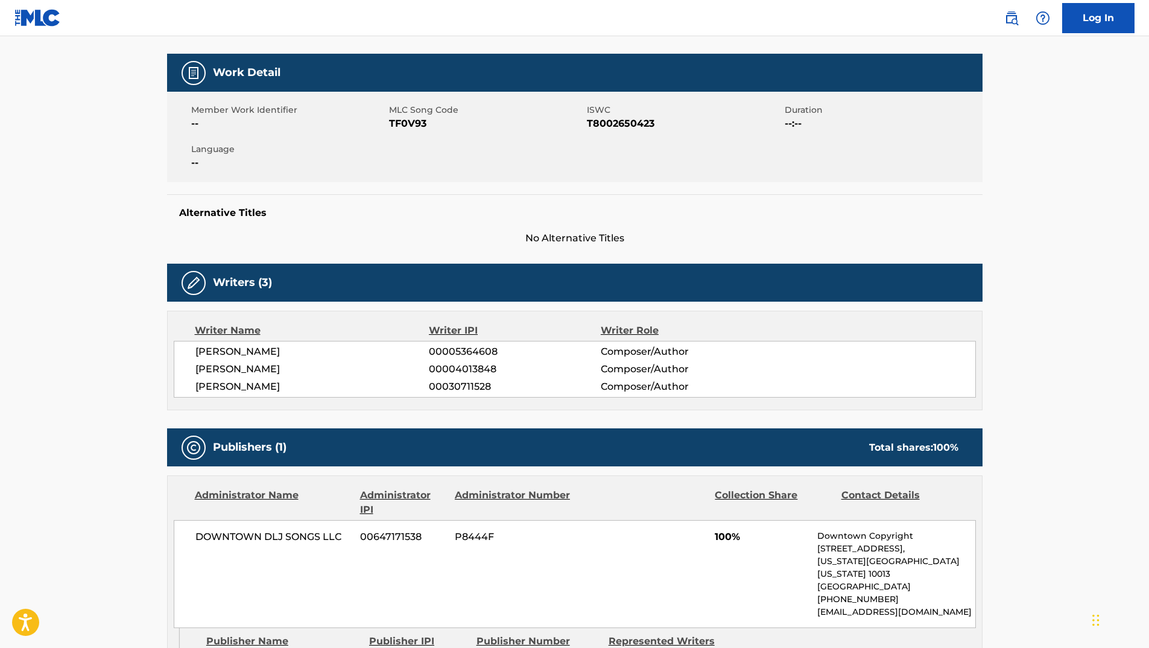
scroll to position [0, 0]
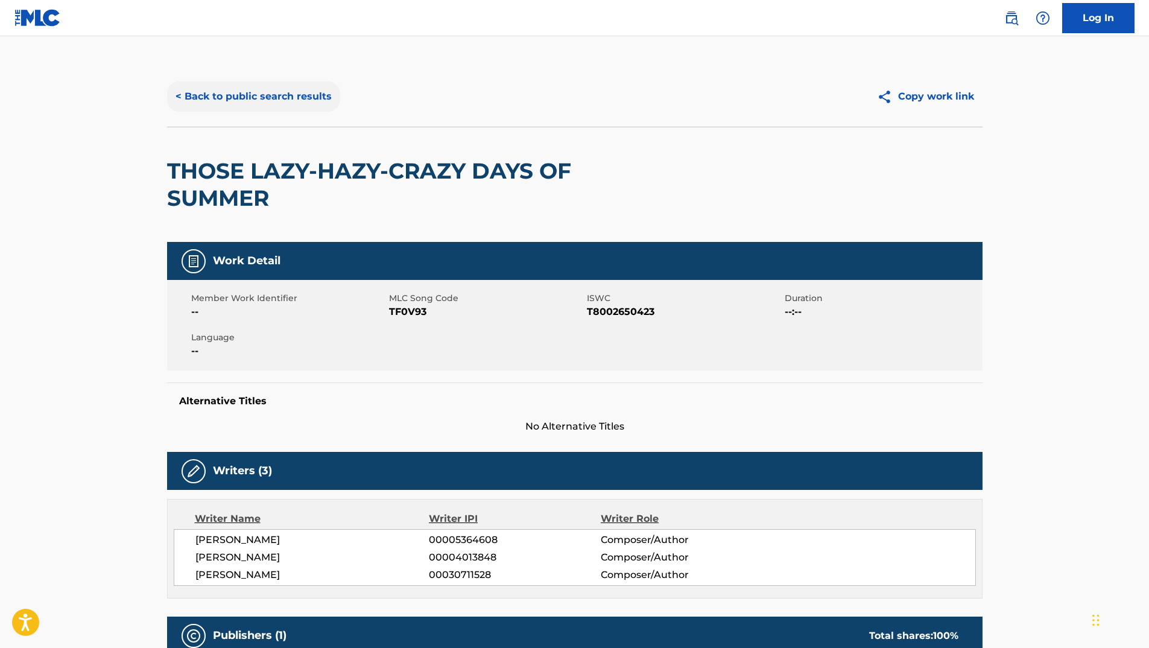
click at [243, 84] on button "< Back to public search results" at bounding box center [253, 96] width 173 height 30
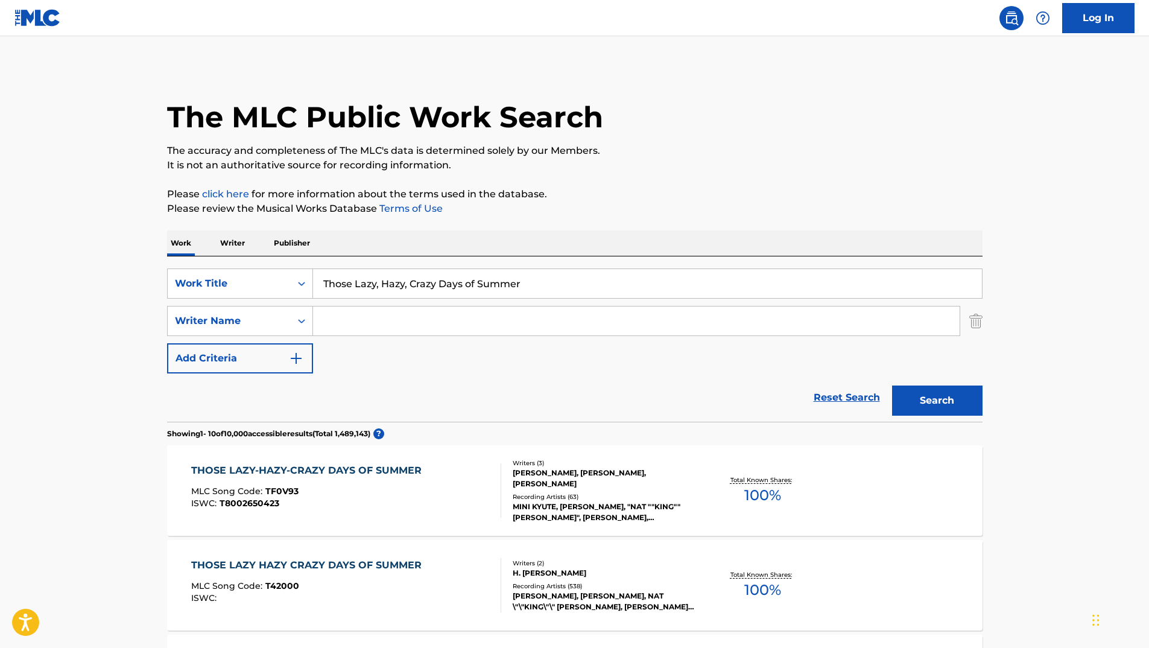
drag, startPoint x: 535, startPoint y: 281, endPoint x: 117, endPoint y: 279, distance: 417.5
paste input "Moth"
type input "Mother"
click at [381, 322] on input "Search Form" at bounding box center [636, 320] width 647 height 29
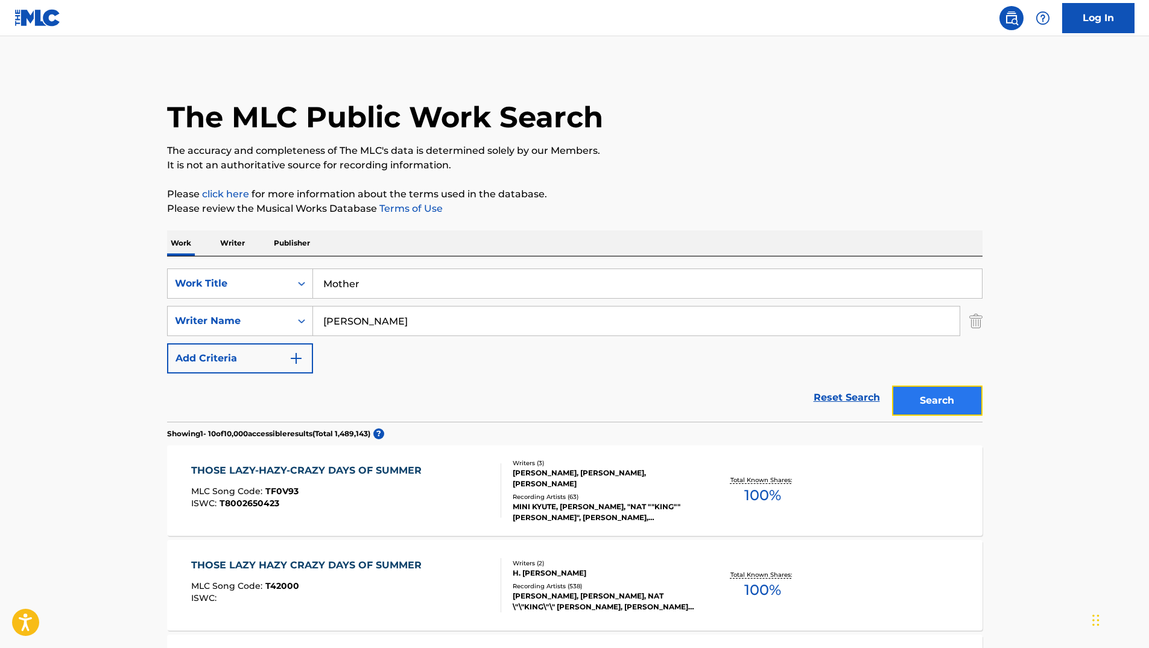
click at [910, 395] on button "Search" at bounding box center [937, 401] width 90 height 30
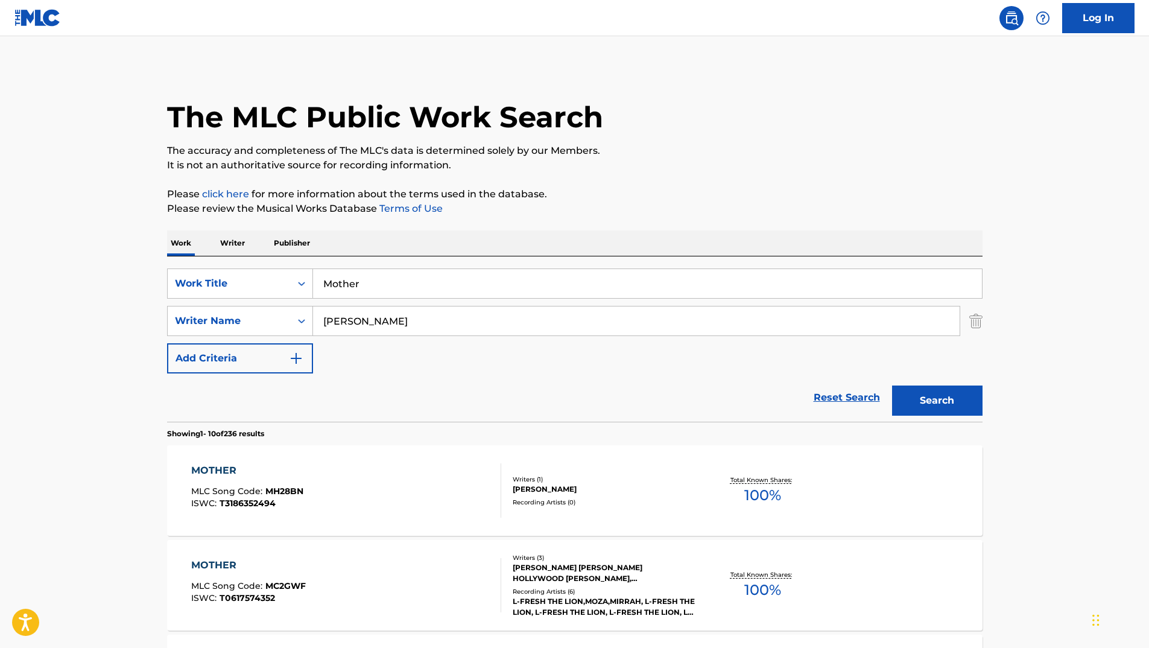
click at [323, 323] on input "[PERSON_NAME]" at bounding box center [636, 320] width 647 height 29
type input "[PERSON_NAME]"
click at [892, 386] on button "Search" at bounding box center [937, 401] width 90 height 30
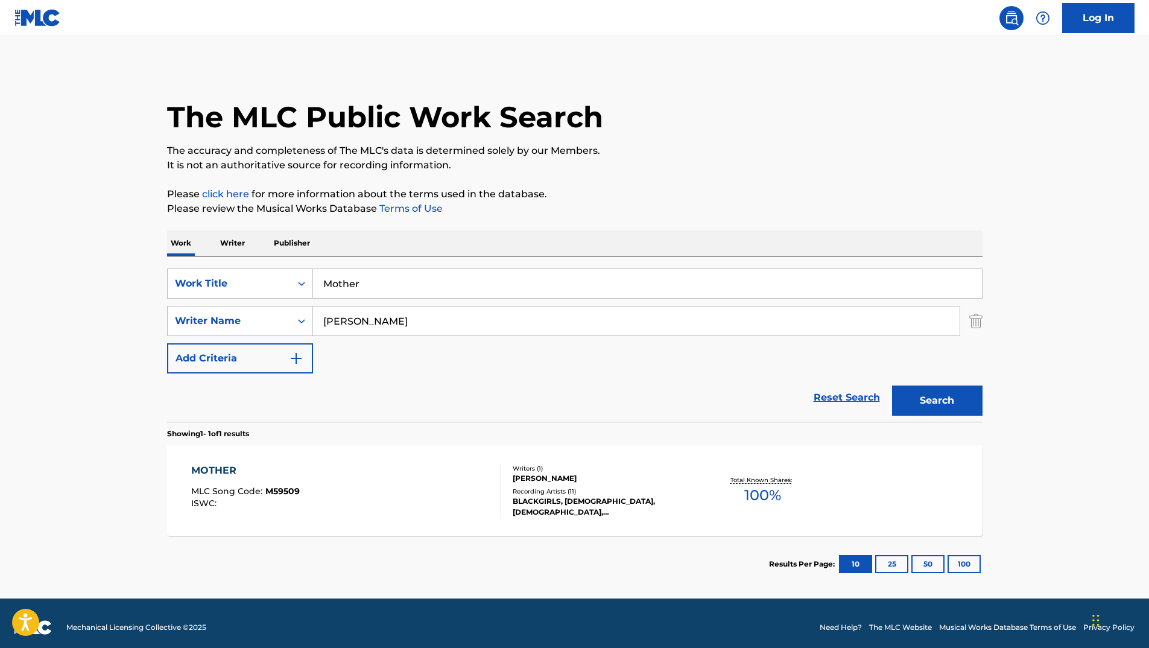
click at [226, 472] on div "MOTHER" at bounding box center [245, 470] width 109 height 14
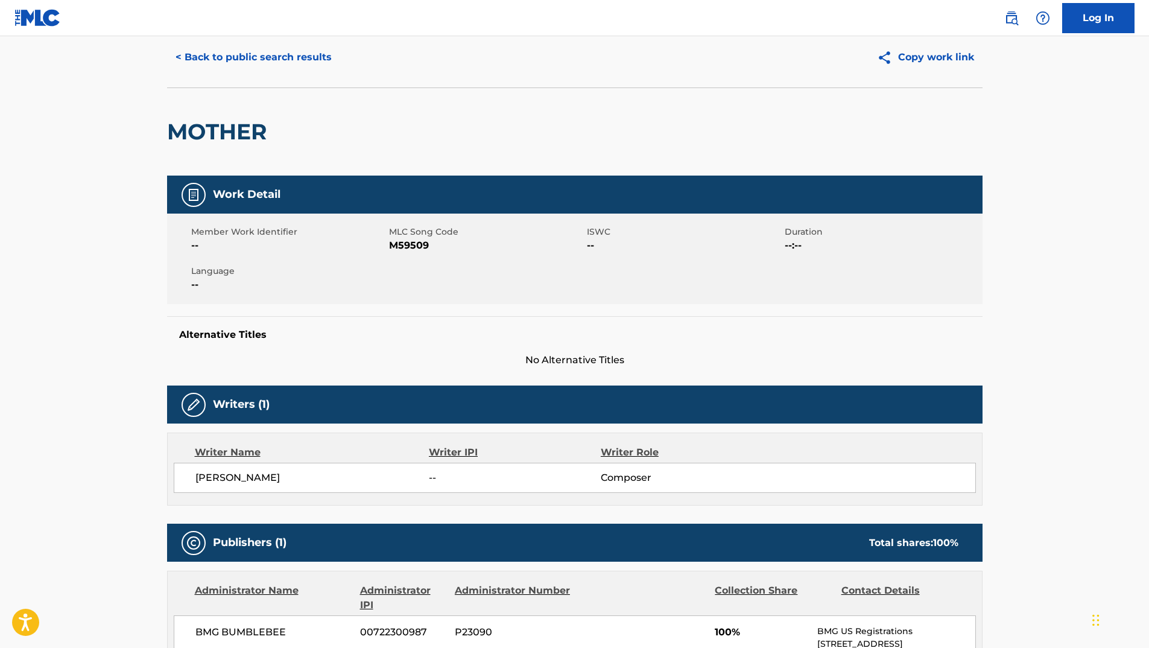
scroll to position [60, 0]
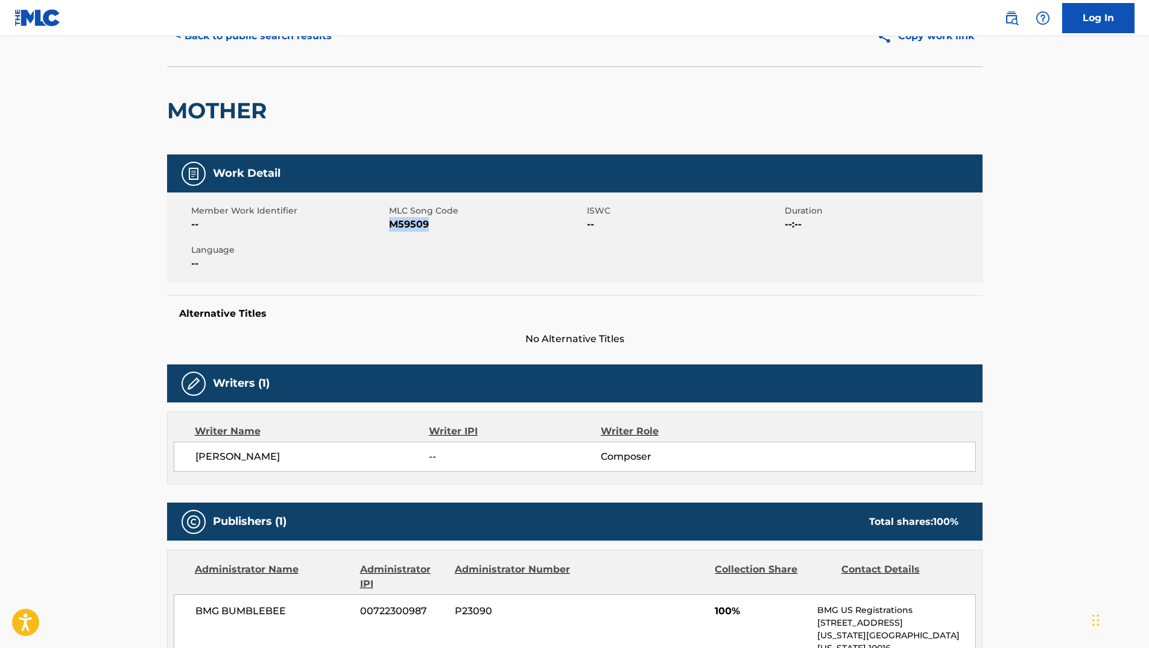
drag, startPoint x: 389, startPoint y: 224, endPoint x: 451, endPoint y: 224, distance: 62.1
click at [451, 224] on span "M59509" at bounding box center [486, 224] width 195 height 14
copy span "M59509"
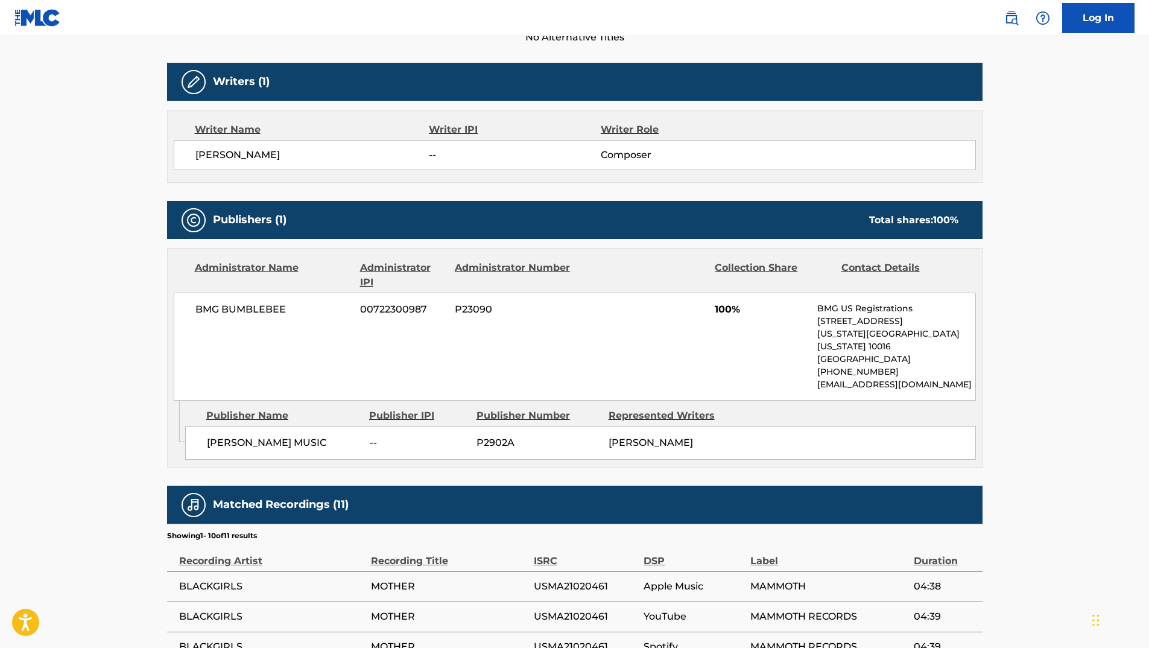
scroll to position [0, 0]
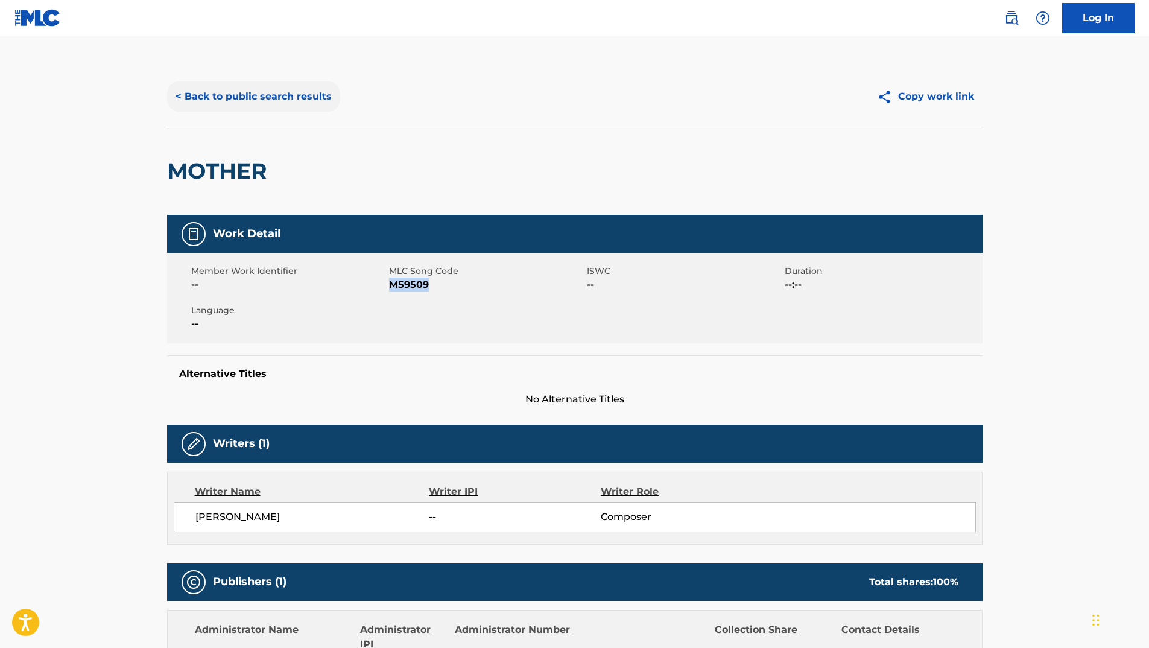
click at [271, 100] on button "< Back to public search results" at bounding box center [253, 96] width 173 height 30
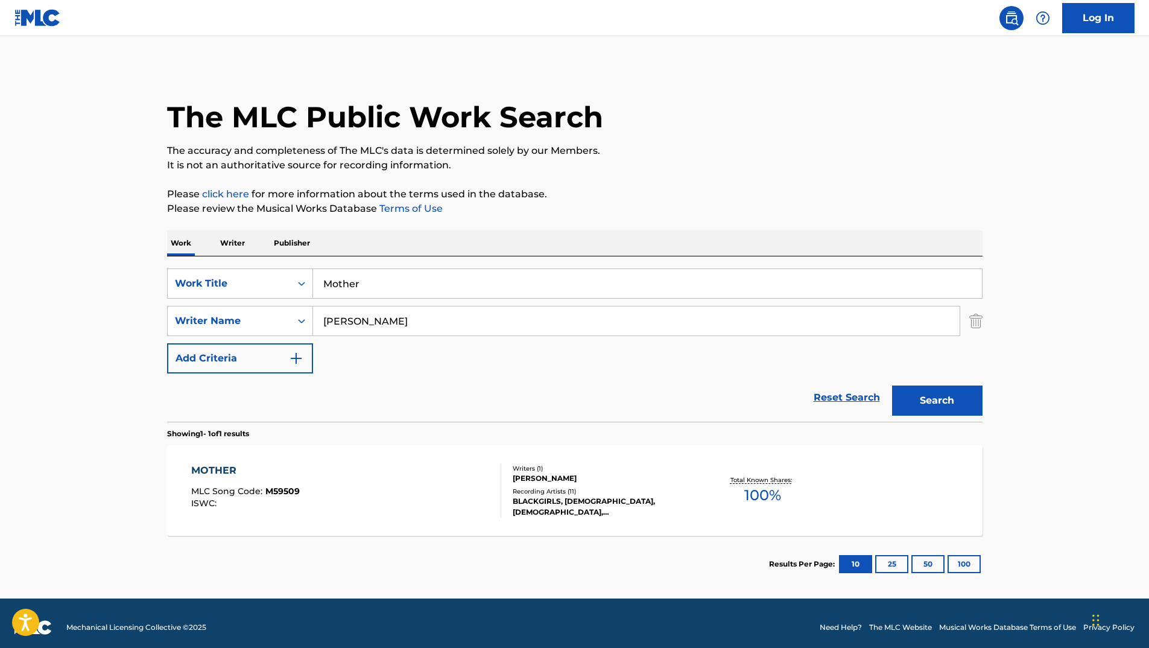
drag, startPoint x: 276, startPoint y: 286, endPoint x: 164, endPoint y: 298, distance: 112.3
click at [185, 297] on div "SearchWithCriteria9d0bcb19-045c-4e1d-9cf2-97237d95a32e Work Title Mother" at bounding box center [575, 283] width 816 height 30
paste input "Smart Man"
type input "Smart Man"
click at [973, 407] on button "Search" at bounding box center [937, 401] width 90 height 30
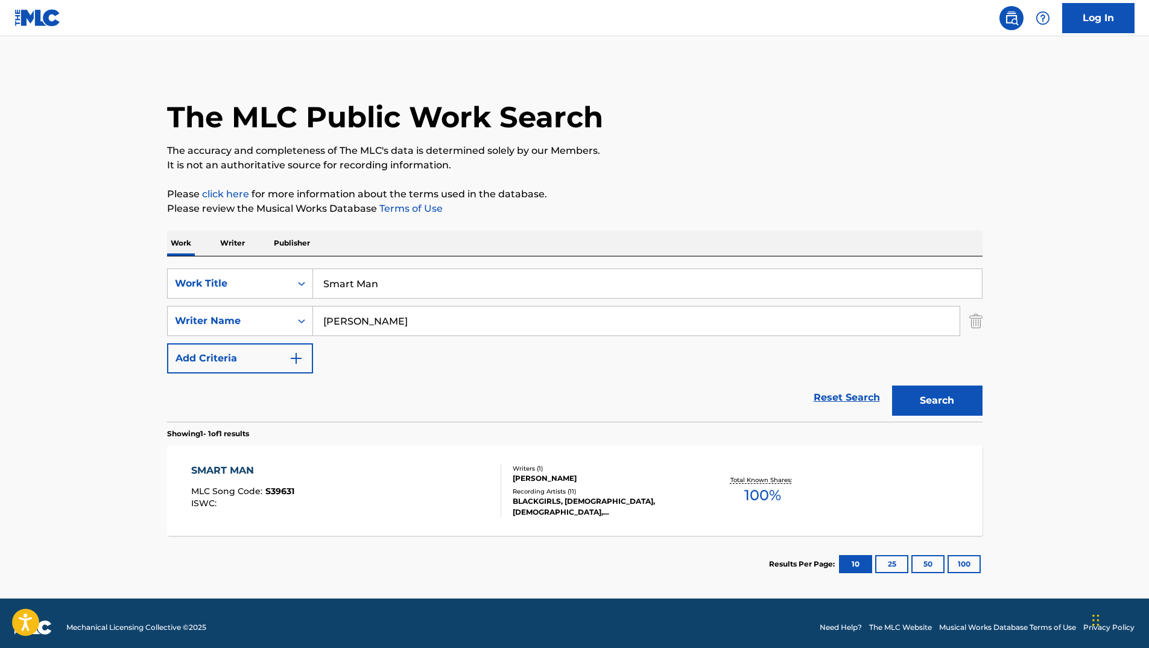
click at [240, 469] on div "SMART MAN" at bounding box center [242, 470] width 103 height 14
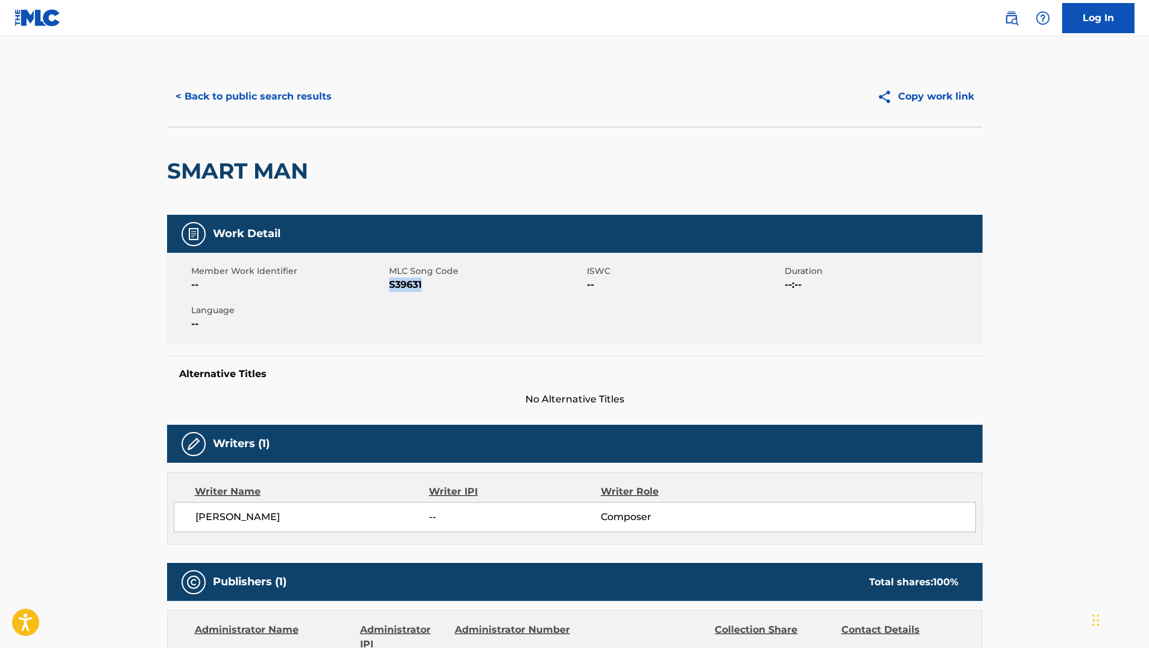
drag, startPoint x: 389, startPoint y: 284, endPoint x: 434, endPoint y: 285, distance: 45.3
click at [434, 285] on span "S39631" at bounding box center [486, 285] width 195 height 14
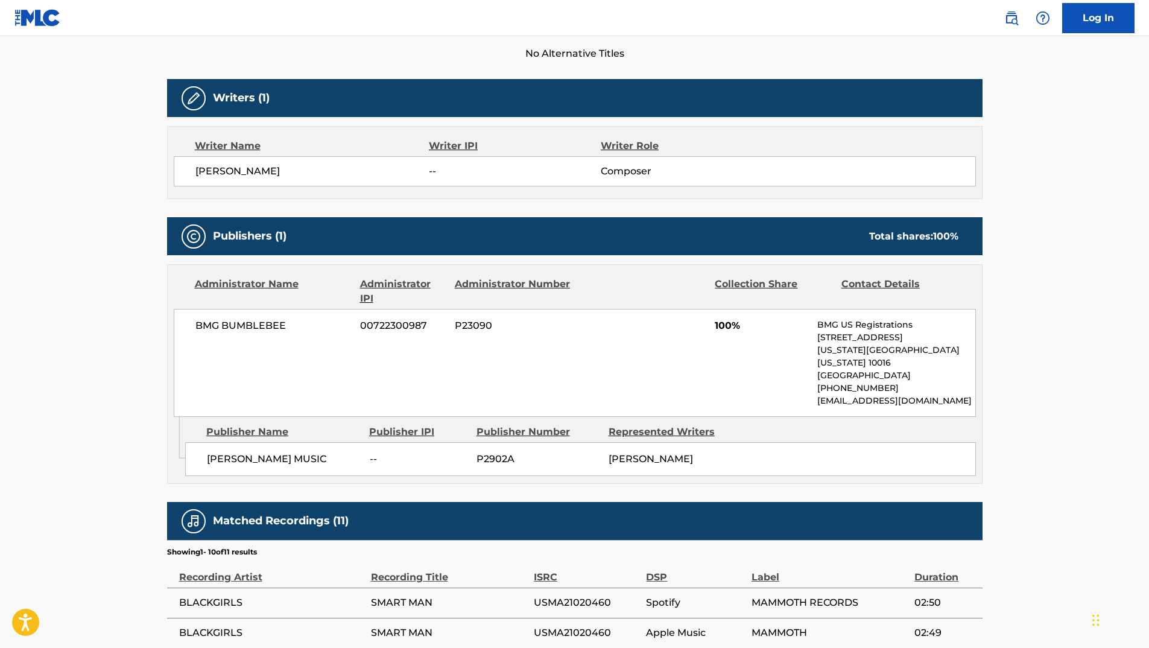
scroll to position [362, 0]
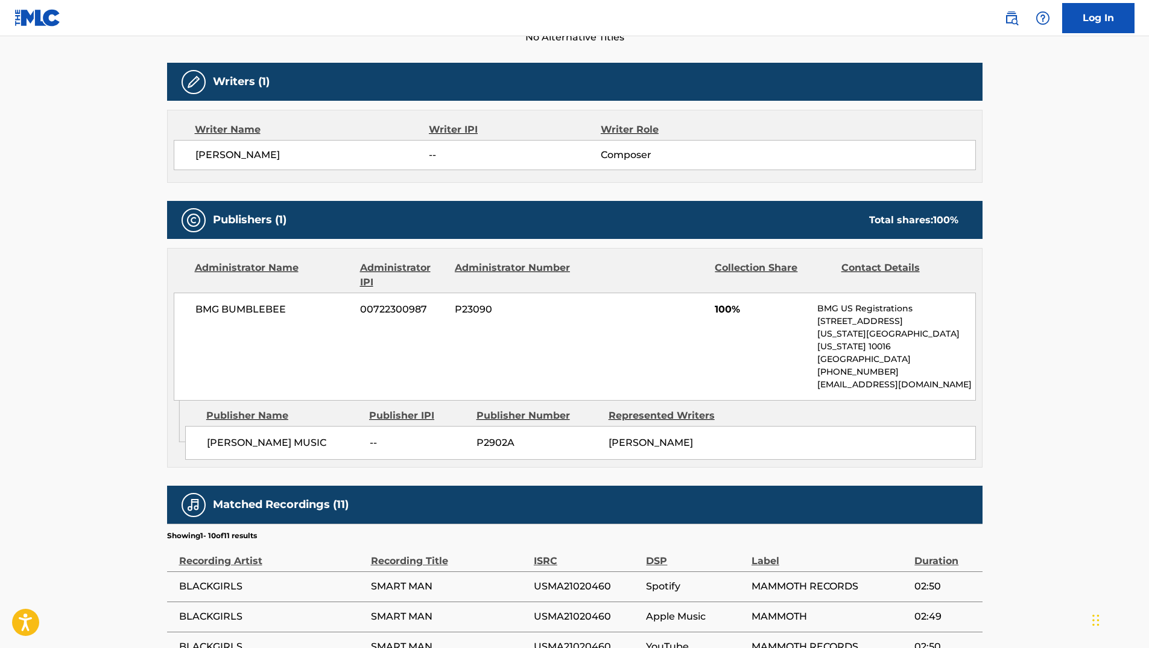
click at [158, 81] on div "< Back to public search results Copy work link SMART MAN Work Detail Member Wor…" at bounding box center [575, 310] width 845 height 1212
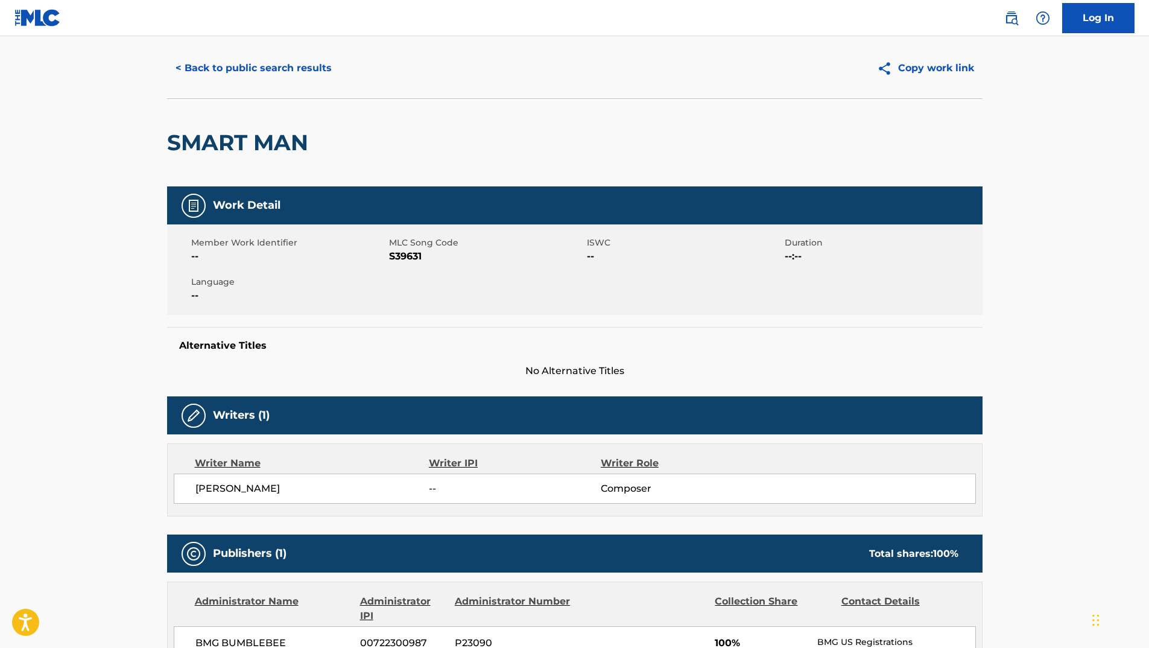
scroll to position [0, 0]
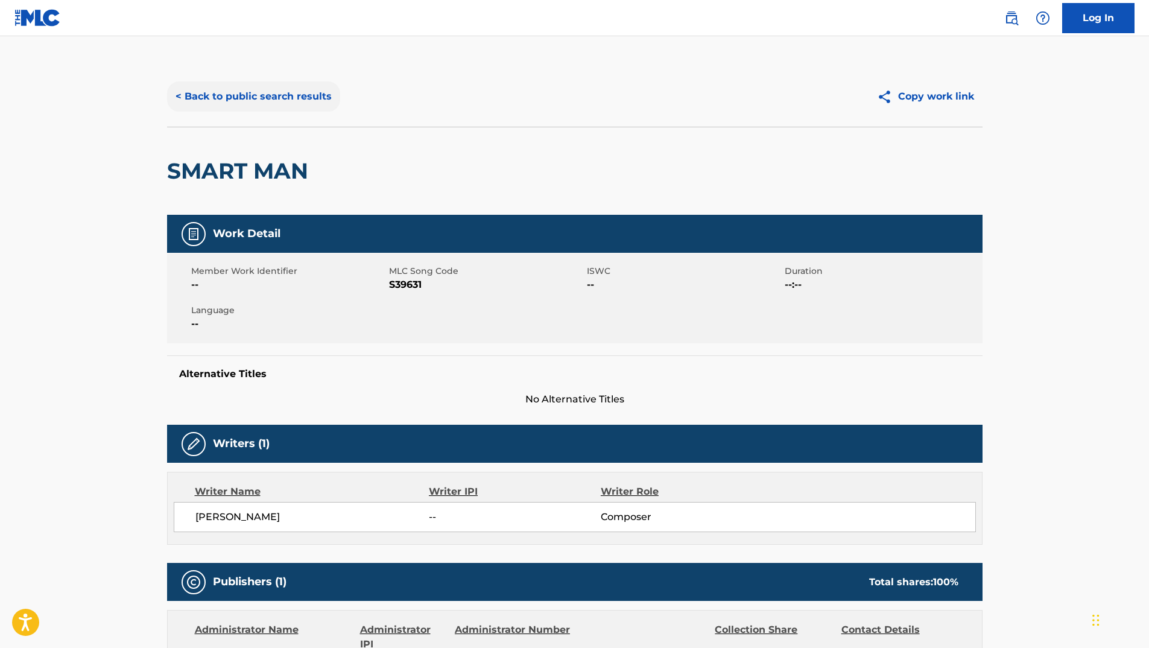
click at [288, 105] on button "< Back to public search results" at bounding box center [253, 96] width 173 height 30
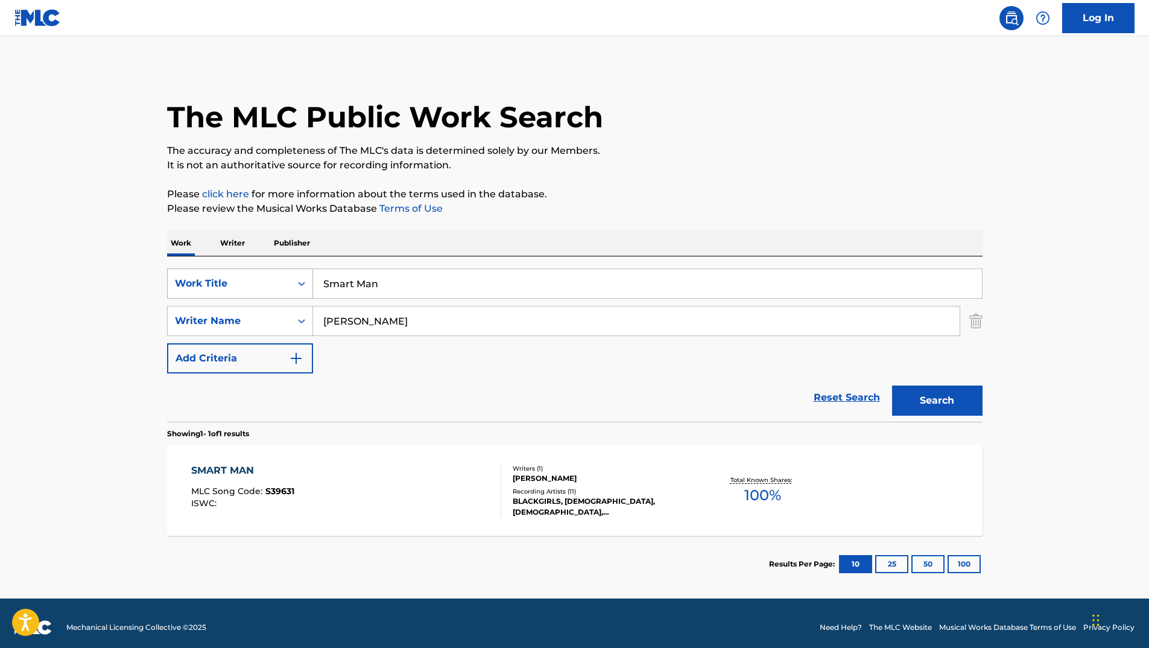
drag, startPoint x: 403, startPoint y: 281, endPoint x: 223, endPoint y: 276, distance: 180.4
click at [244, 276] on div "SearchWithCriteria9d0bcb19-045c-4e1d-9cf2-97237d95a32e Work Title Smart Man" at bounding box center [575, 283] width 816 height 30
paste input "Tell You Everything"
type input "Tell You Everything"
drag, startPoint x: 411, startPoint y: 328, endPoint x: 250, endPoint y: 321, distance: 160.6
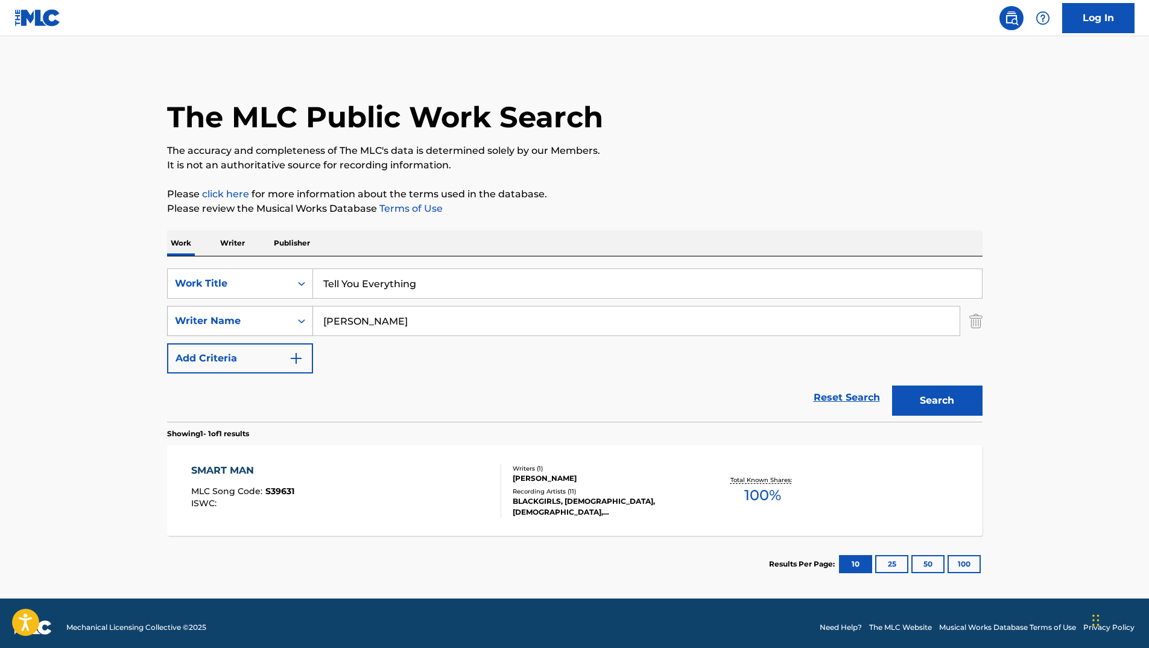
click at [265, 321] on div "SearchWithCriteria120eb3cb-9dcc-4dcd-af62-ea7f3397b83c Writer Name [PERSON_NAME]" at bounding box center [575, 321] width 816 height 30
type input "[PERSON_NAME]"
click at [892, 386] on button "Search" at bounding box center [937, 401] width 90 height 30
click at [270, 477] on div "TELL YOU EVERYTHING" at bounding box center [254, 470] width 126 height 14
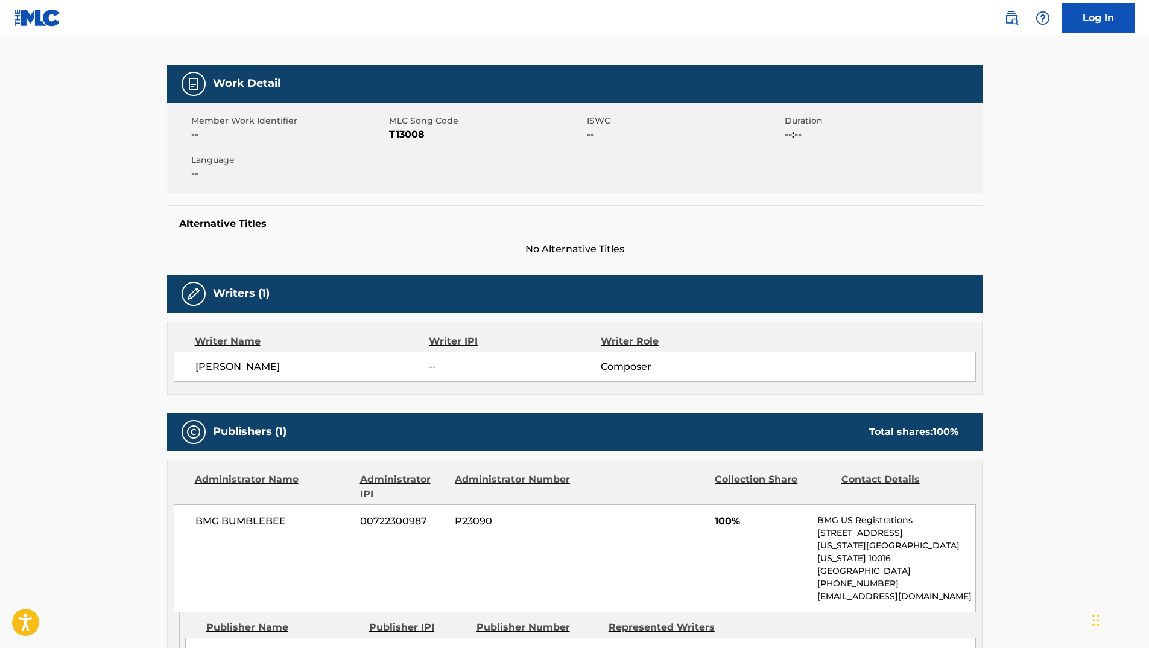
scroll to position [121, 0]
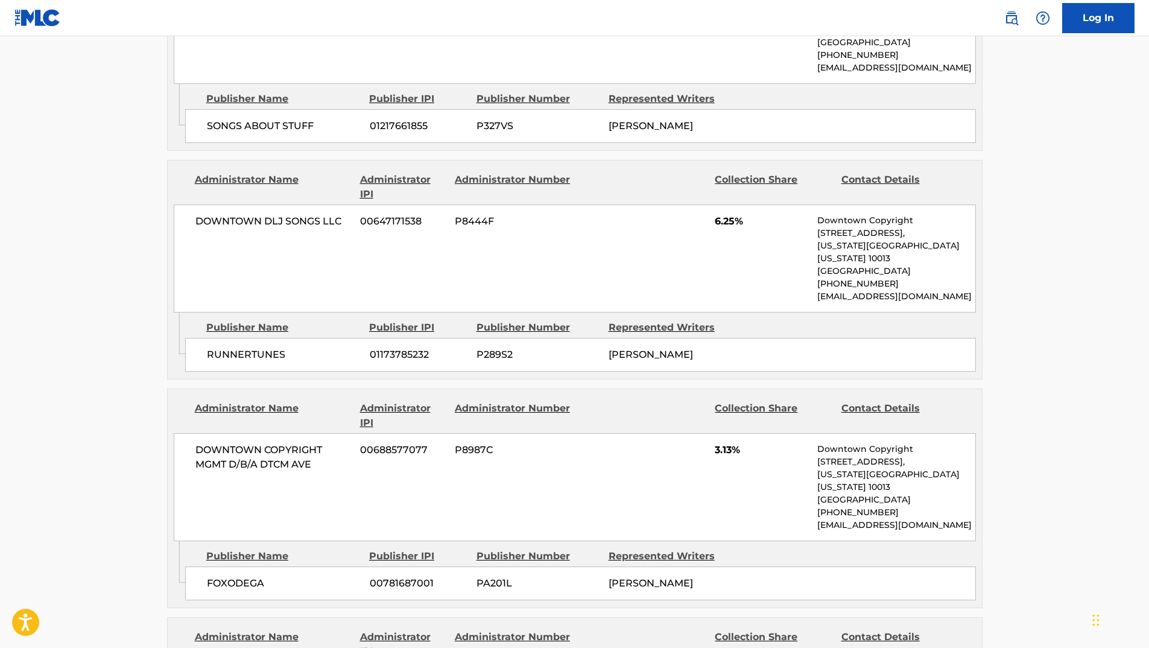
scroll to position [724, 0]
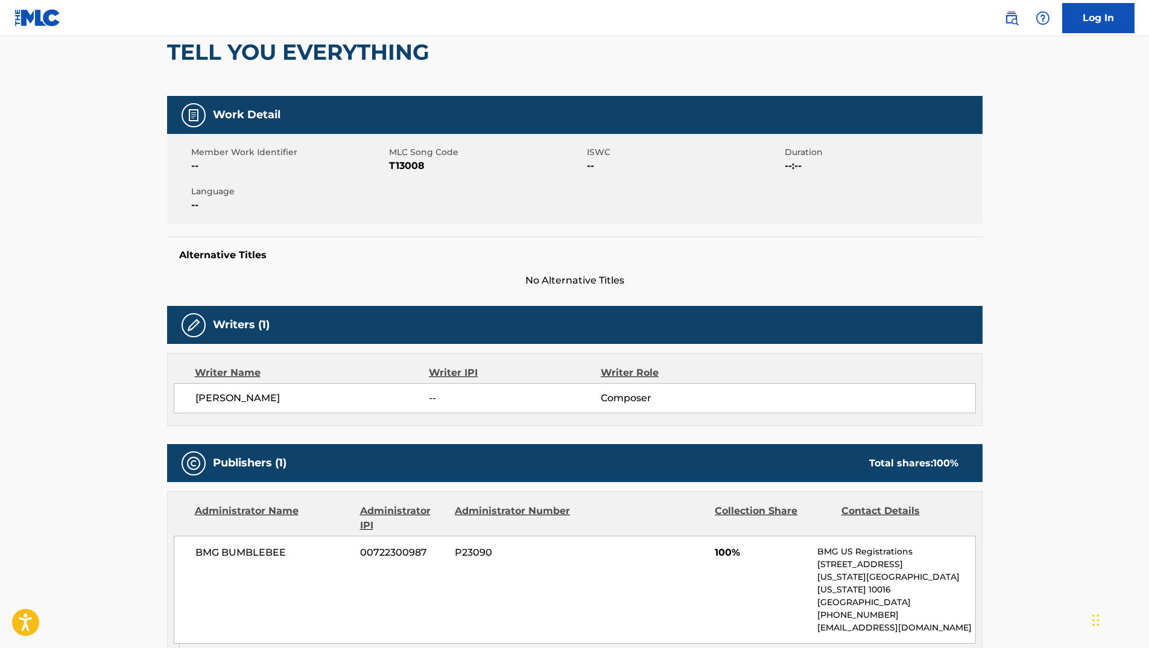
scroll to position [121, 0]
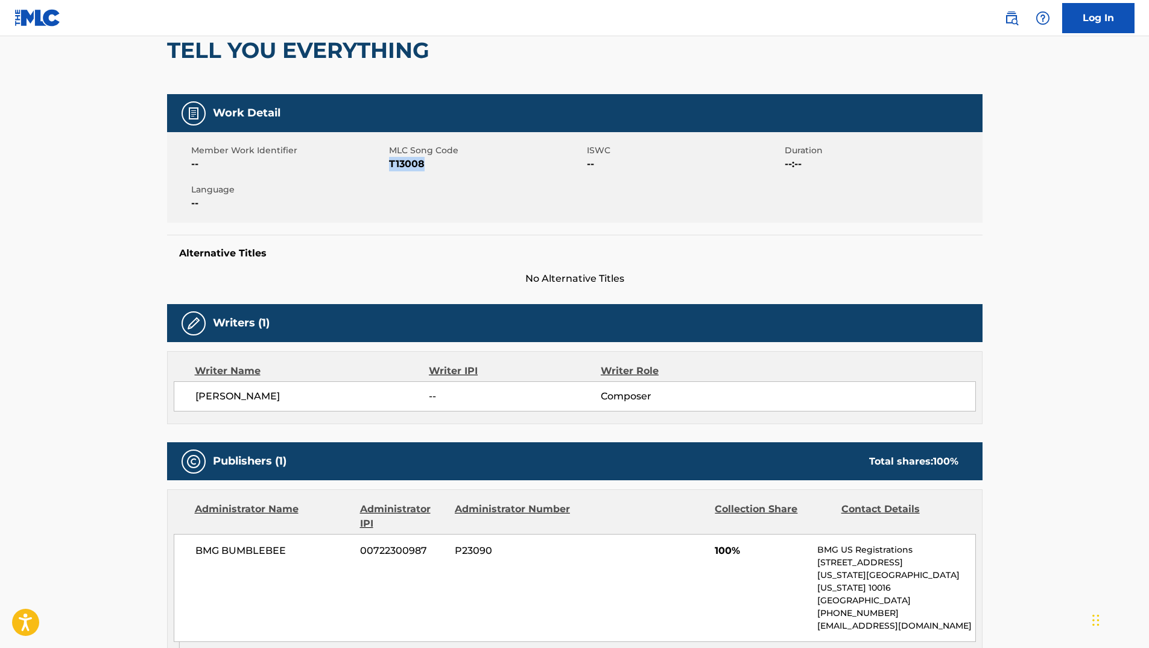
drag, startPoint x: 392, startPoint y: 163, endPoint x: 430, endPoint y: 164, distance: 38.0
click at [430, 164] on span "T13008" at bounding box center [486, 164] width 195 height 14
copy span "T13008"
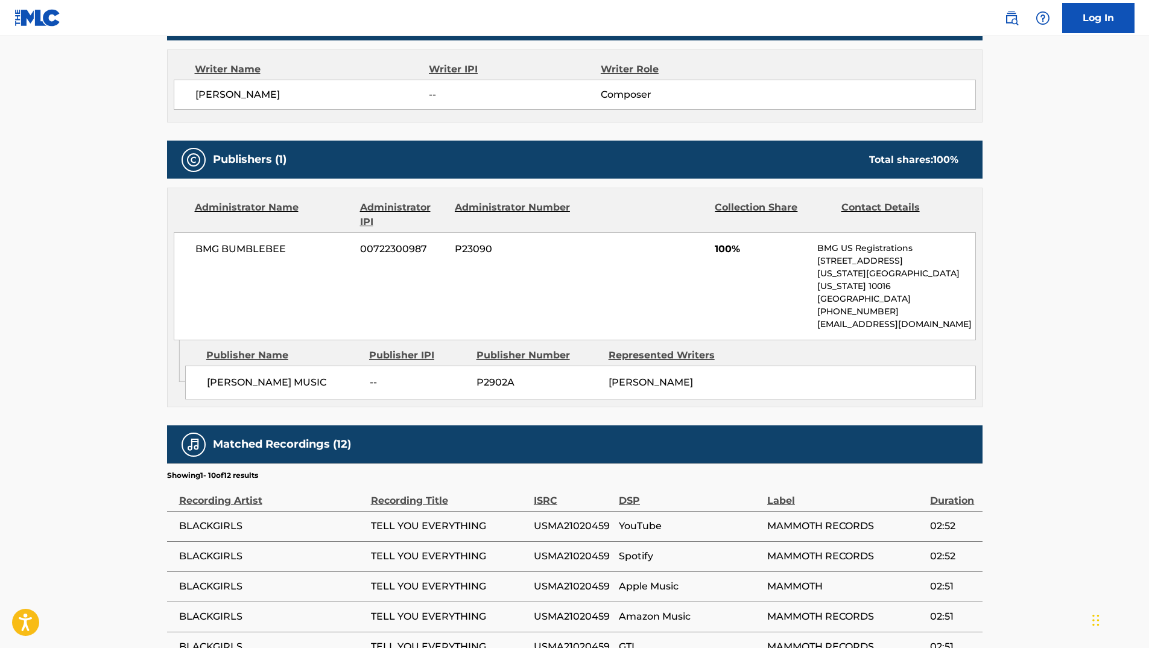
scroll to position [0, 0]
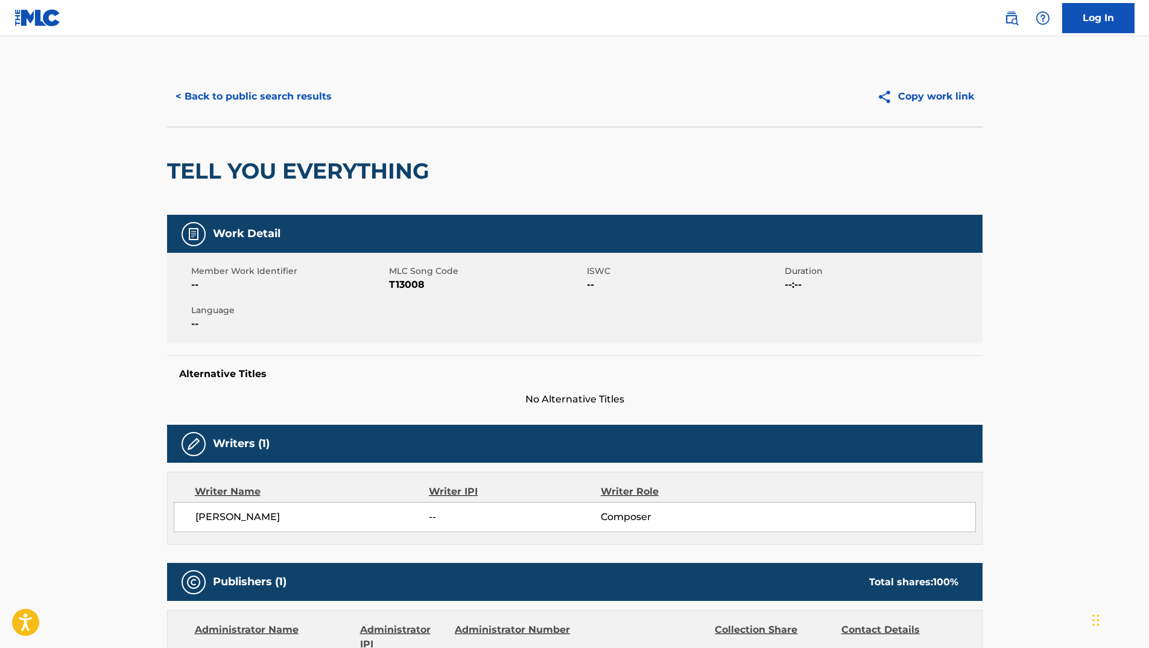
click at [373, 250] on div "Work Detail" at bounding box center [575, 234] width 816 height 38
click at [197, 89] on button "< Back to public search results" at bounding box center [253, 96] width 173 height 30
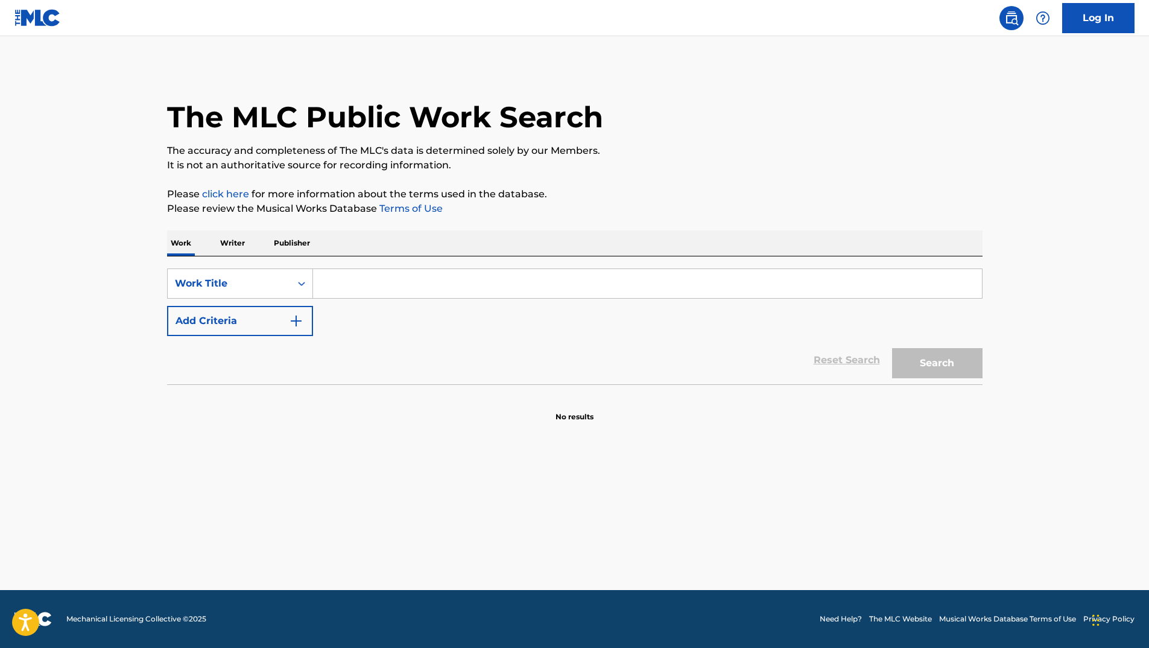
drag, startPoint x: 354, startPoint y: 275, endPoint x: 357, endPoint y: 283, distance: 8.6
click at [357, 283] on input "Search Form" at bounding box center [647, 283] width 669 height 29
click at [348, 262] on div "SearchWithCriteria5e5849c8-d73b-42c5-a672-d661261ad10f Work Title Add Criteria …" at bounding box center [575, 320] width 816 height 128
click at [350, 270] on input "Search Form" at bounding box center [647, 283] width 669 height 29
paste input "The I Love You Song"
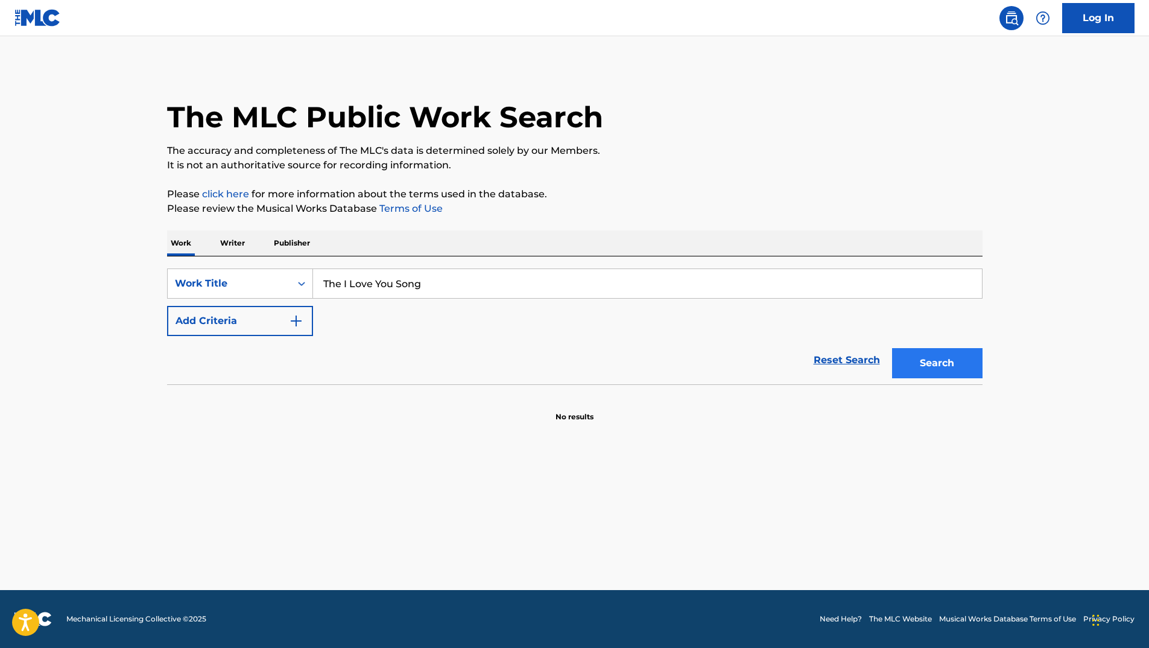
type input "The I Love You Song"
click at [954, 361] on button "Search" at bounding box center [937, 363] width 90 height 30
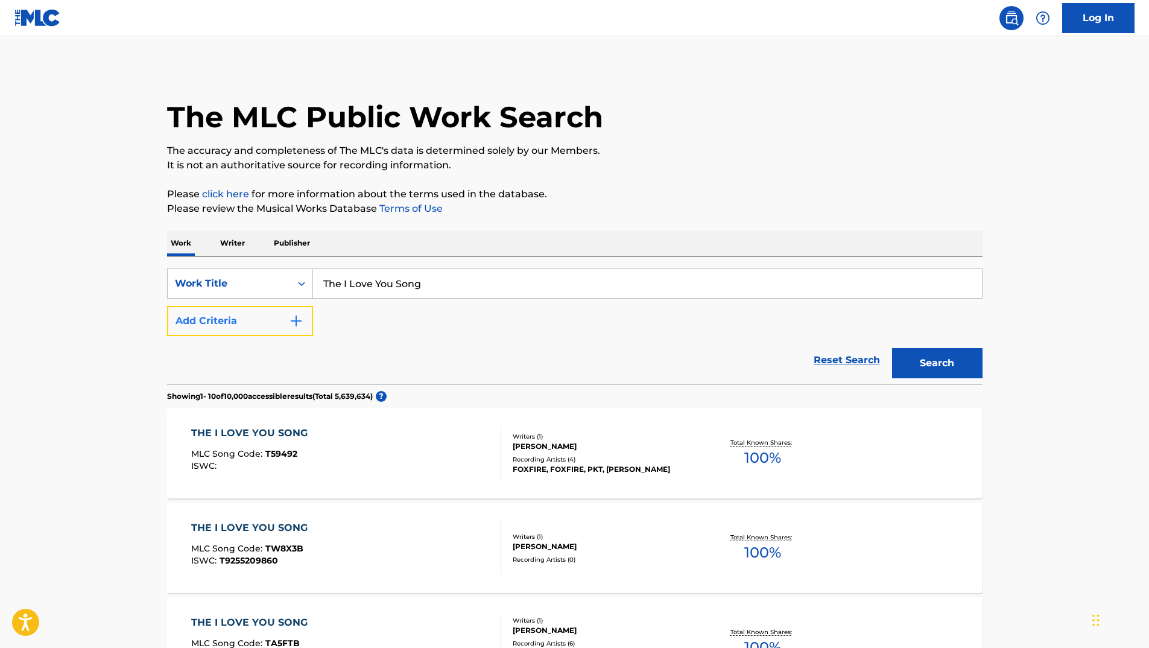
click at [235, 328] on button "Add Criteria" at bounding box center [240, 321] width 146 height 30
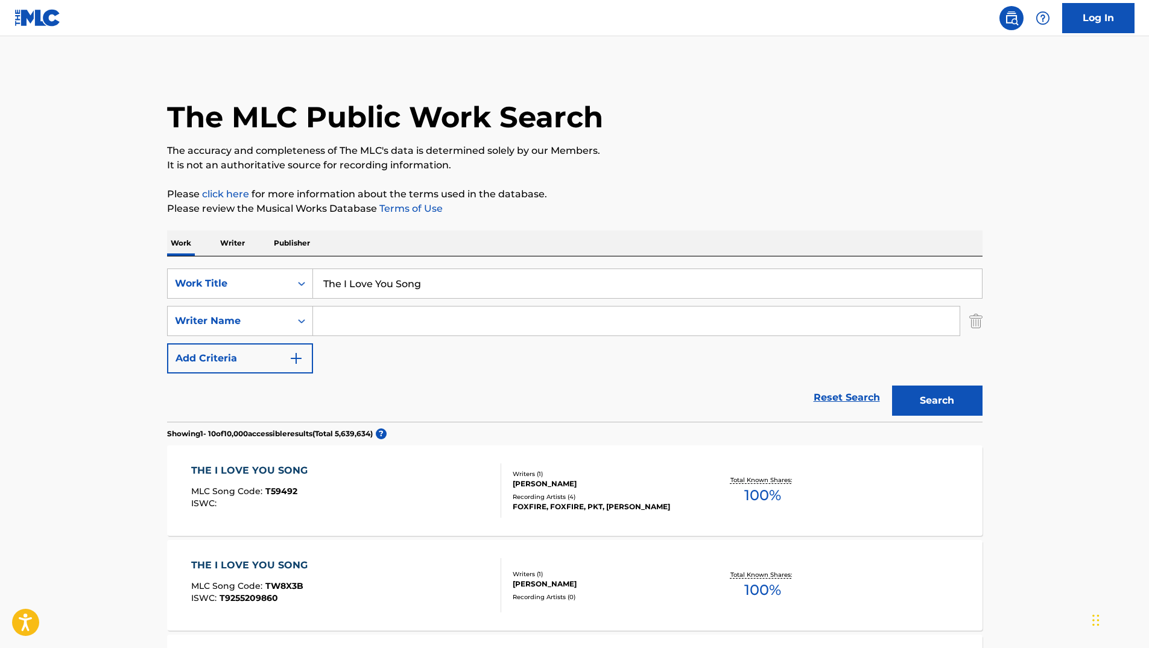
click at [377, 326] on input "Search Form" at bounding box center [636, 320] width 647 height 29
type input "Eugenia"
click at [892, 386] on button "Search" at bounding box center [937, 401] width 90 height 30
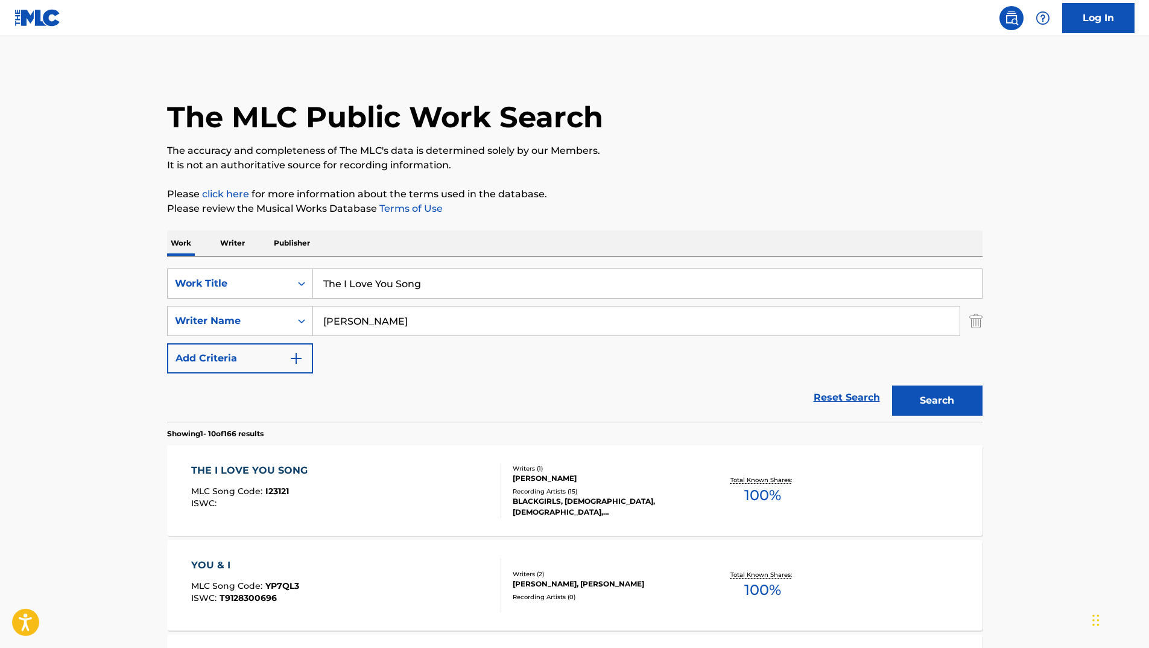
click at [269, 466] on div "THE I LOVE YOU SONG" at bounding box center [252, 470] width 122 height 14
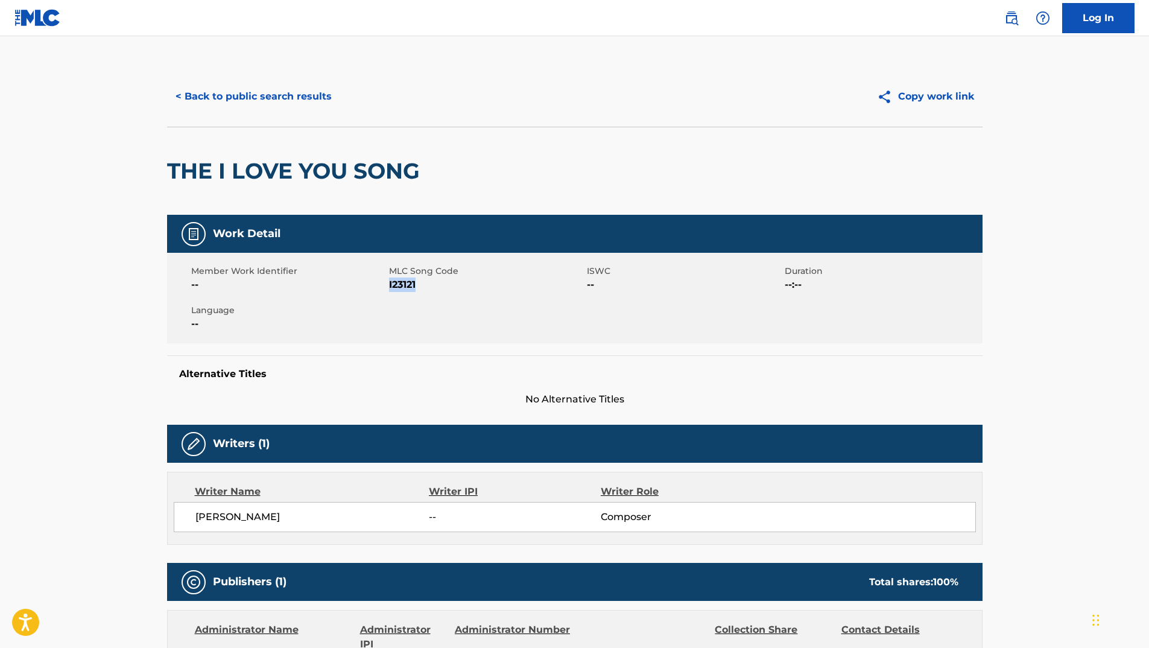
drag, startPoint x: 389, startPoint y: 285, endPoint x: 424, endPoint y: 288, distance: 35.2
click at [424, 288] on span "I23121" at bounding box center [486, 285] width 195 height 14
copy span "I23121"
click at [267, 84] on button "< Back to public search results" at bounding box center [253, 96] width 173 height 30
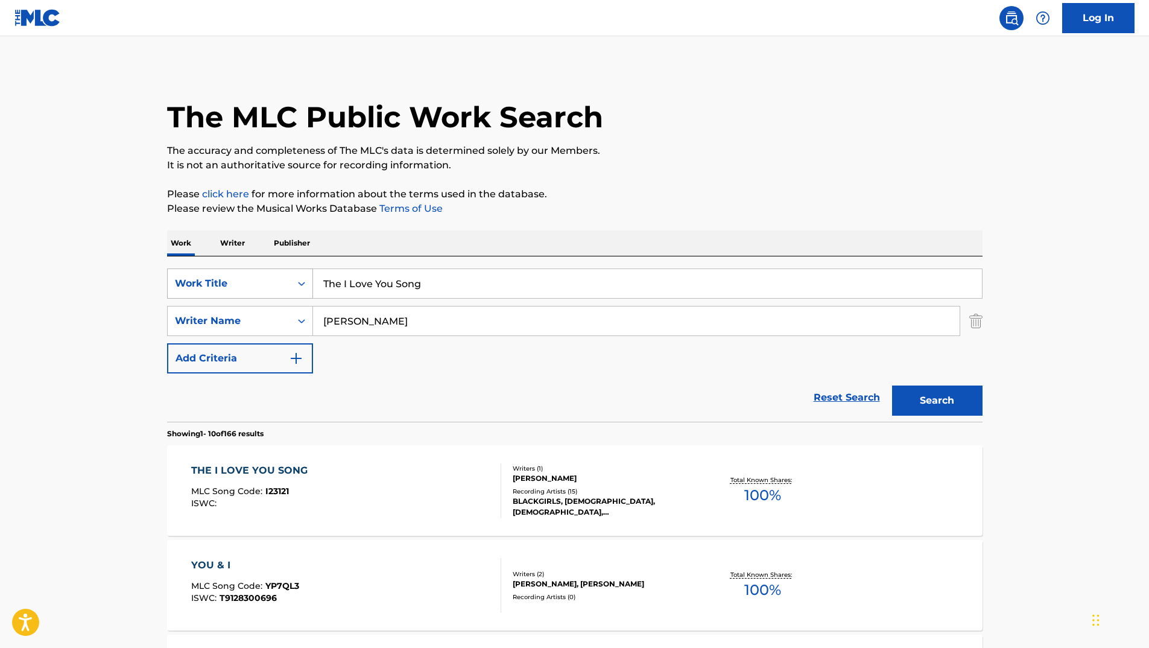
drag, startPoint x: 486, startPoint y: 291, endPoint x: 253, endPoint y: 273, distance: 233.6
click at [251, 274] on div "SearchWithCriteria5e5849c8-d73b-42c5-a672-d661261ad10f Work Title The I Love Yo…" at bounding box center [575, 283] width 816 height 30
paste input "Thunder"
type input "Thunder"
drag, startPoint x: 447, startPoint y: 329, endPoint x: 271, endPoint y: 323, distance: 176.3
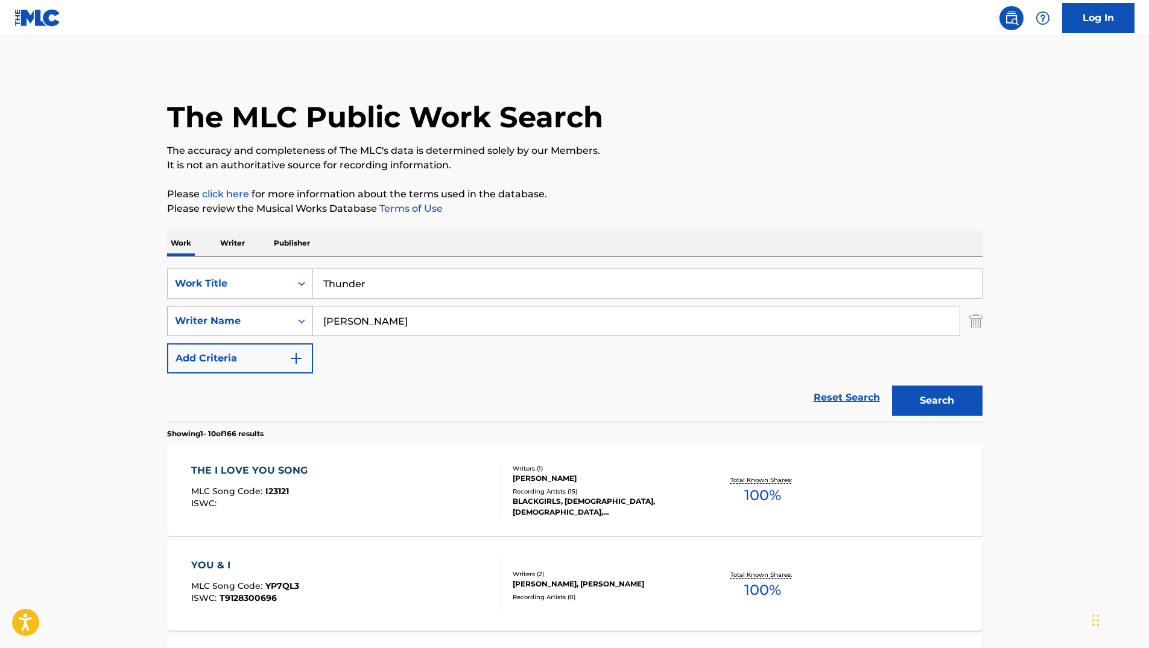
click at [276, 323] on div "SearchWithCriteria41f70930-3756-4826-9b9e-c49a76b7cec2 Writer Name Eugenia" at bounding box center [575, 321] width 816 height 30
type input "Kletter"
click at [892, 386] on button "Search" at bounding box center [937, 401] width 90 height 30
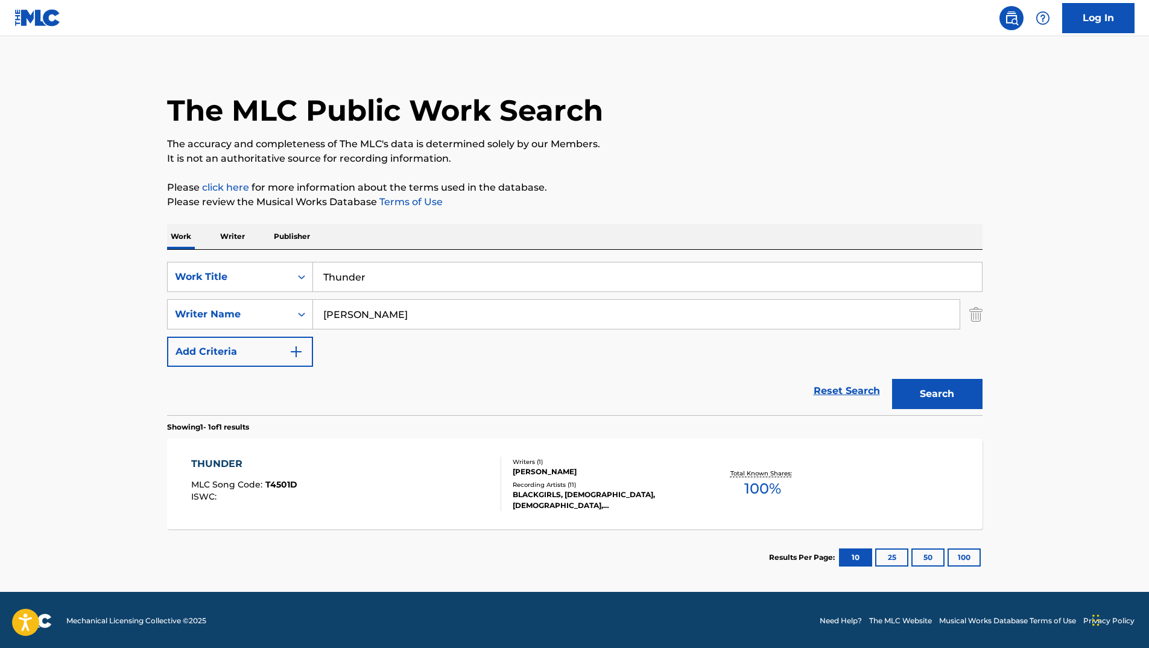
scroll to position [8, 0]
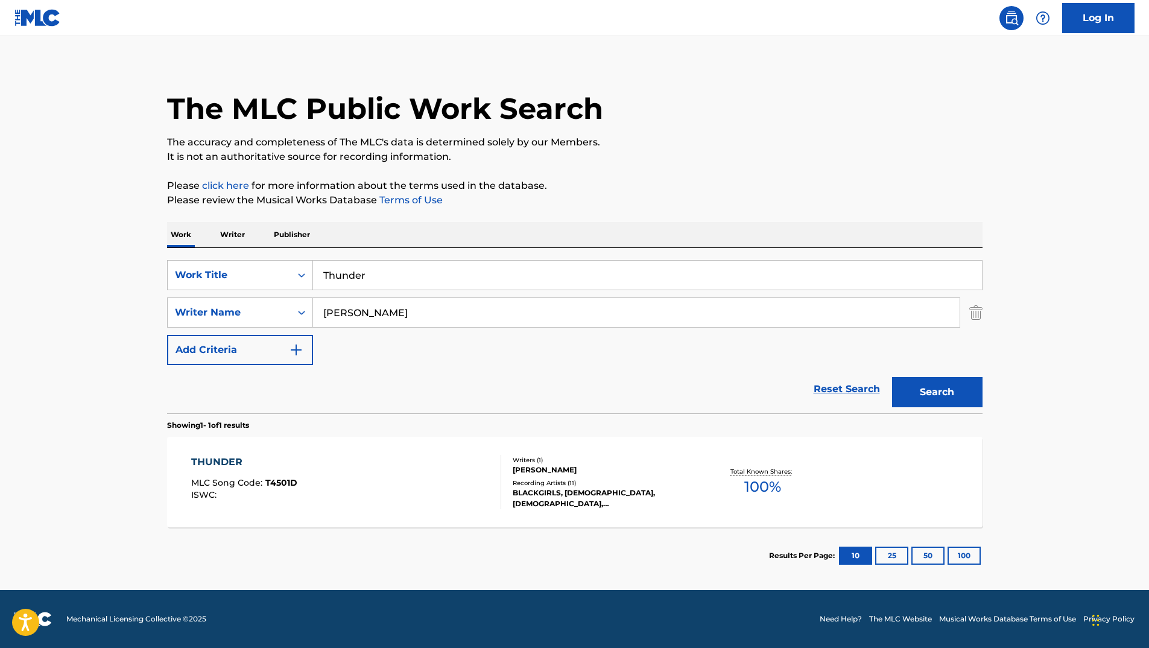
click at [205, 463] on div "THUNDER" at bounding box center [244, 462] width 106 height 14
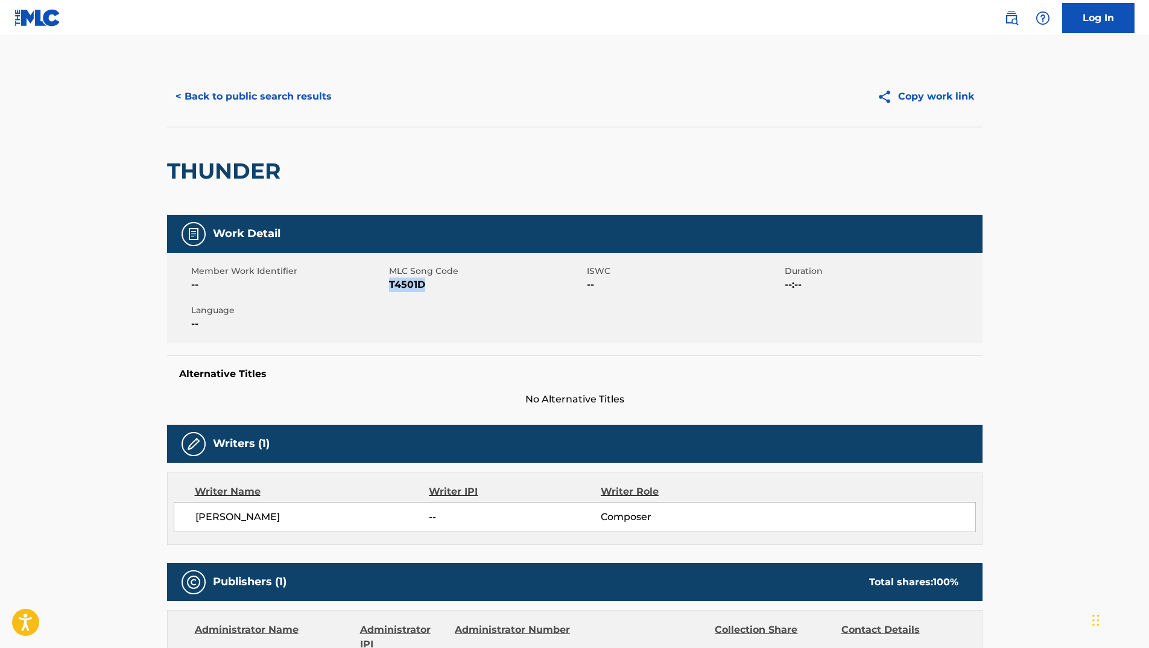
drag, startPoint x: 389, startPoint y: 285, endPoint x: 437, endPoint y: 285, distance: 47.7
click at [437, 285] on span "T4501D" at bounding box center [486, 285] width 195 height 14
copy span "T4501D"
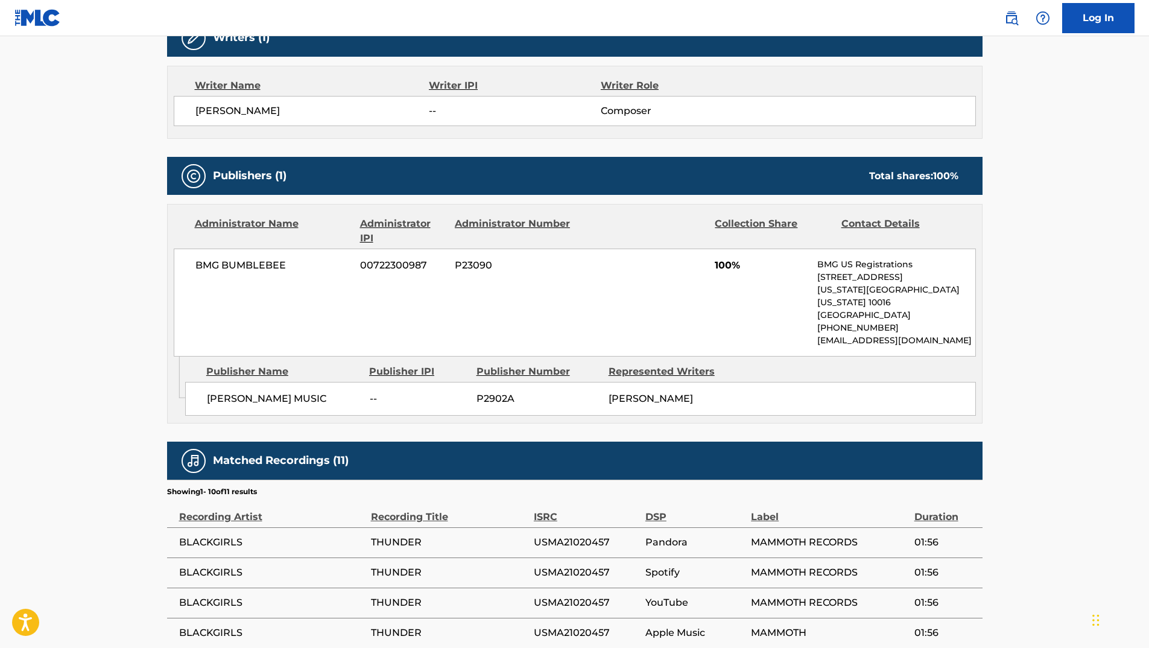
scroll to position [422, 0]
